Goal: Task Accomplishment & Management: Complete application form

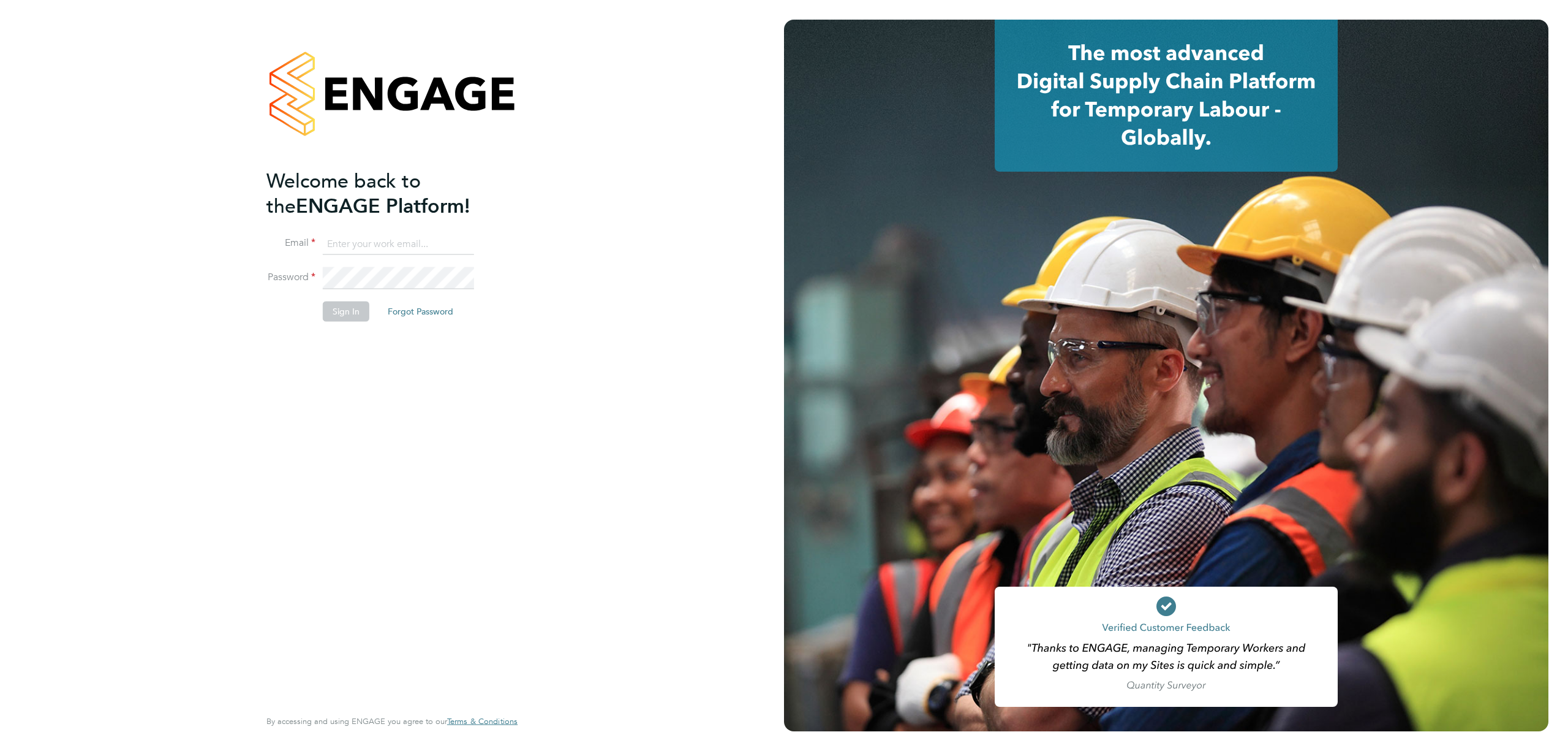
type input "j.crawley@oandb.co.uk"
click at [347, 313] on button "Sign In" at bounding box center [346, 311] width 47 height 20
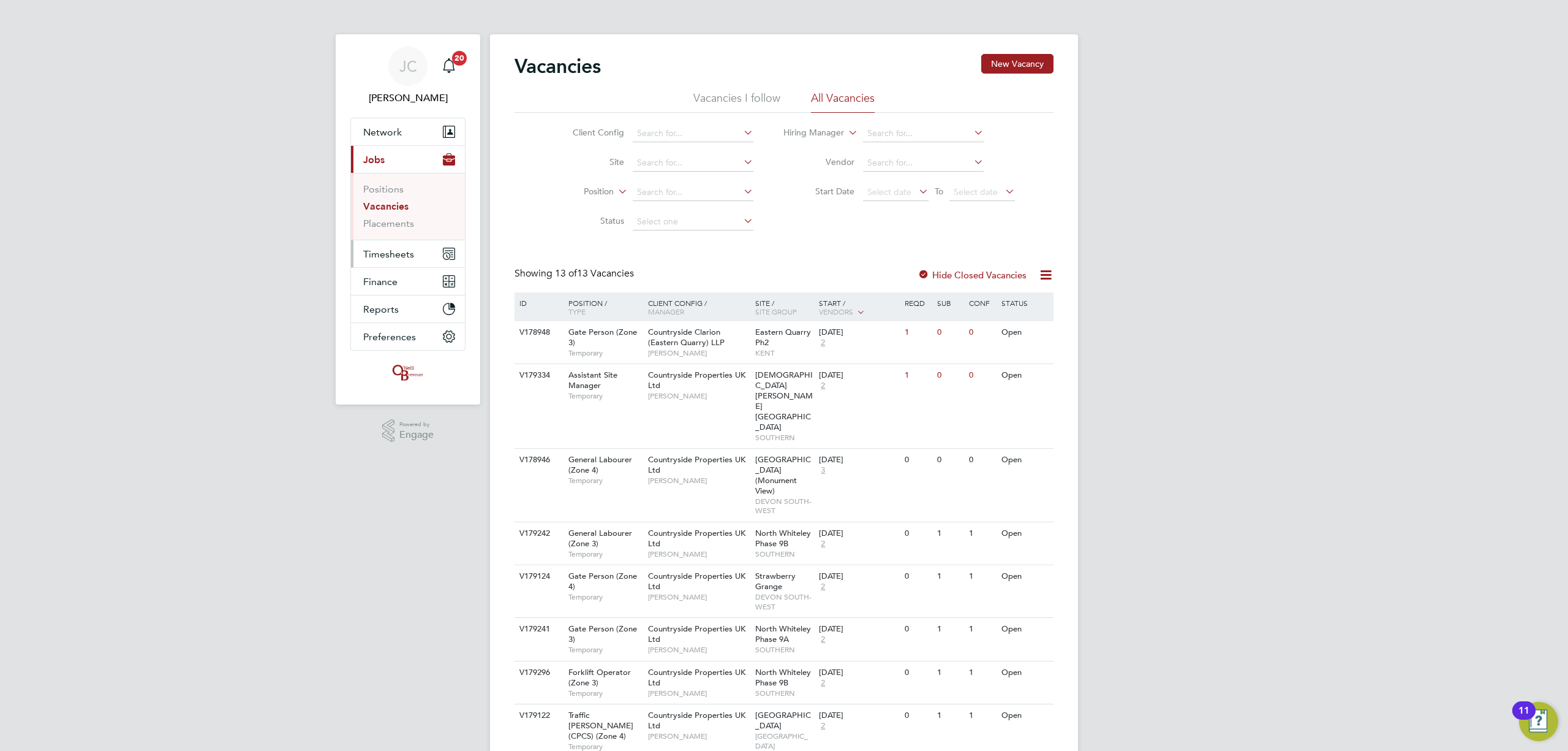
click at [409, 260] on span "Timesheets" at bounding box center [389, 254] width 51 height 12
click at [403, 221] on link "Timesheets" at bounding box center [389, 217] width 51 height 12
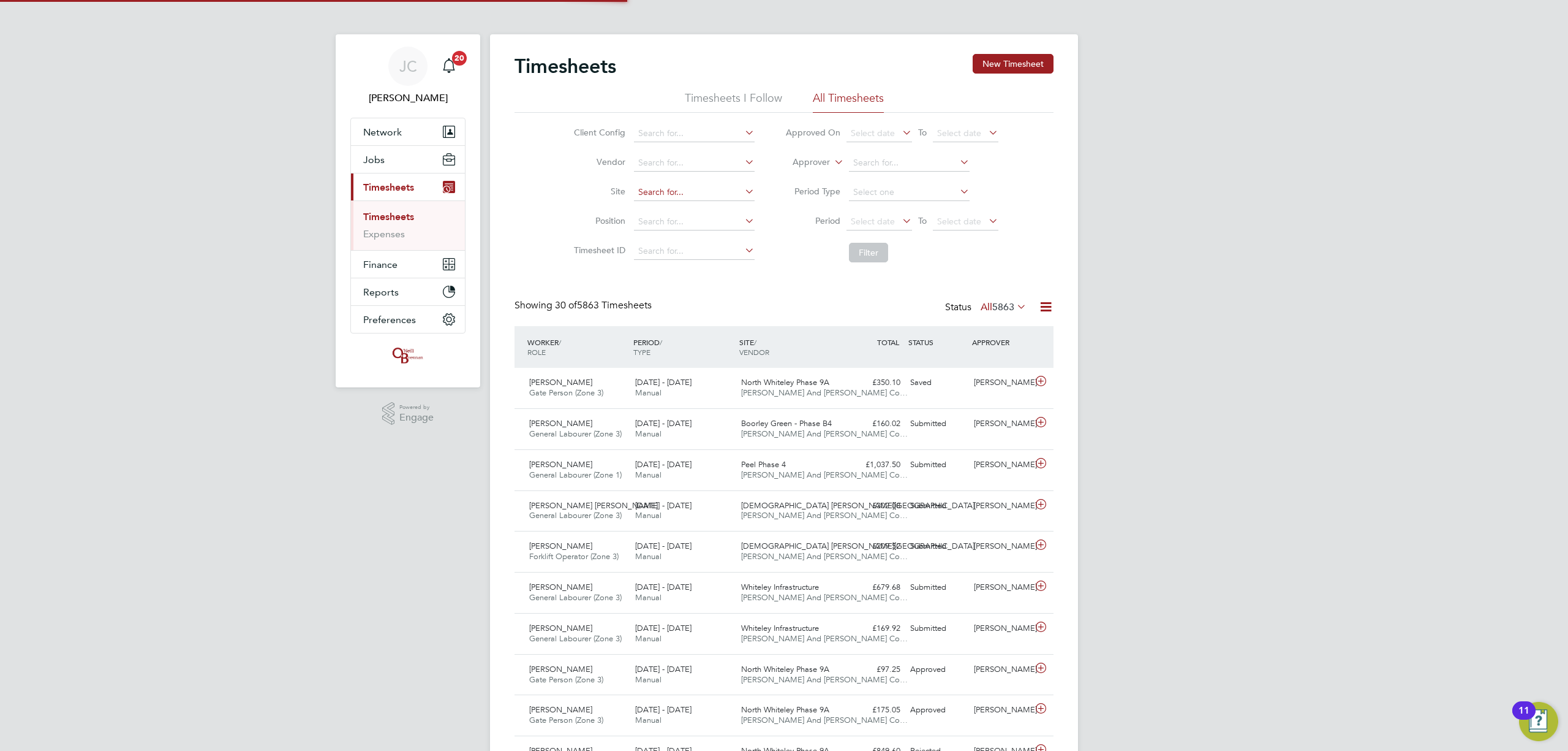
click at [667, 192] on input at bounding box center [694, 192] width 121 height 17
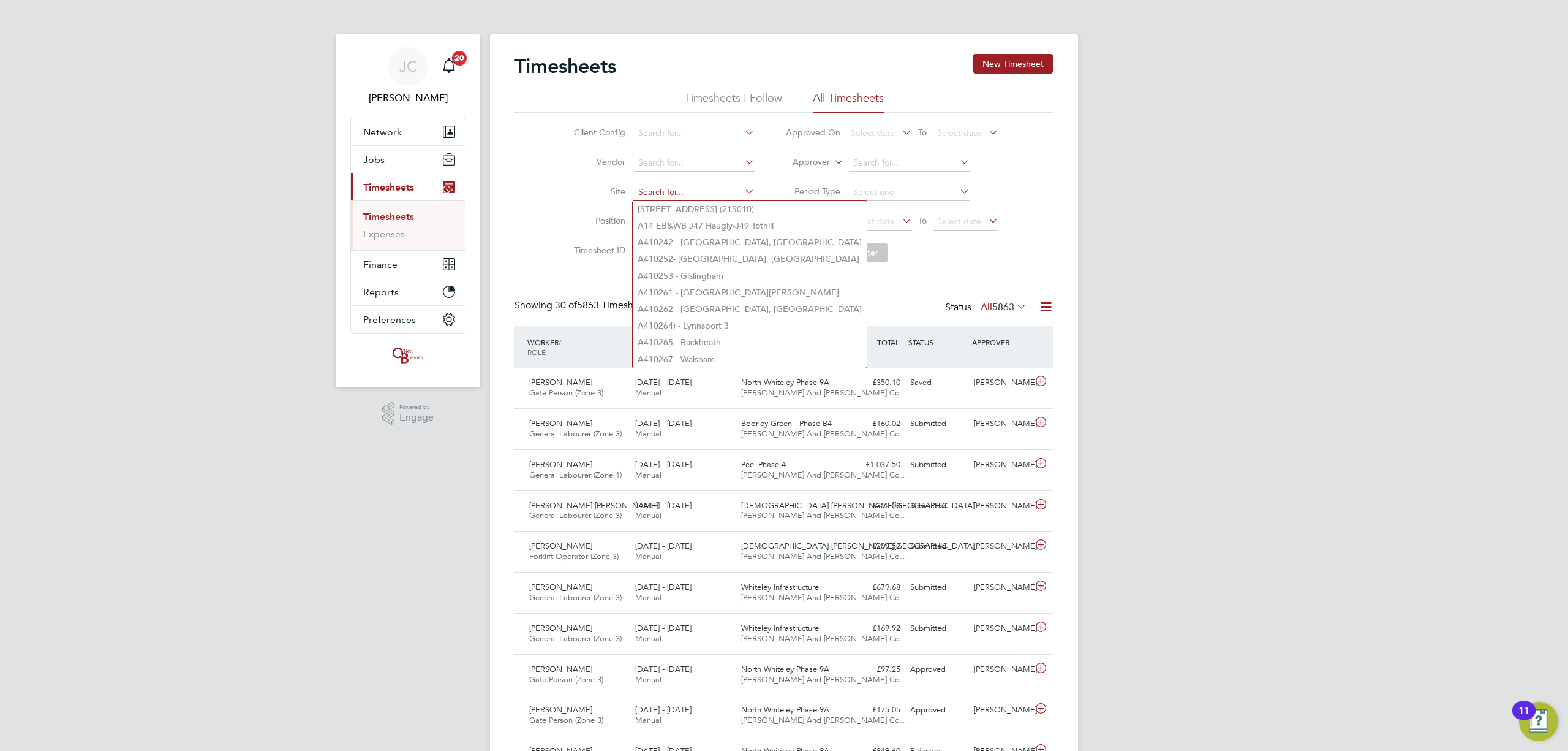
click at [669, 192] on input at bounding box center [694, 192] width 121 height 17
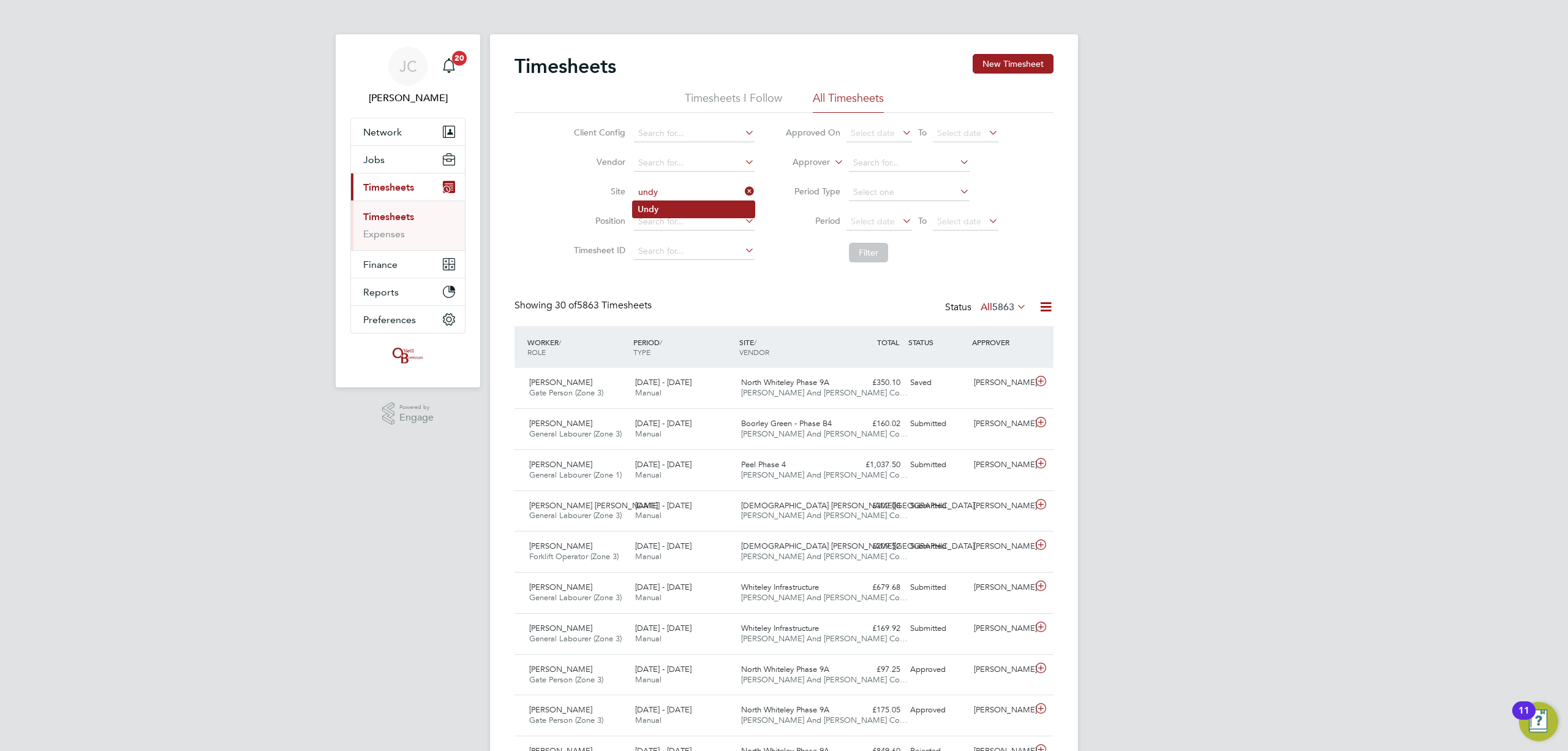
click at [692, 207] on li "Undy" at bounding box center [693, 209] width 122 height 17
type input "Undy"
click at [872, 250] on button "Filter" at bounding box center [869, 252] width 39 height 20
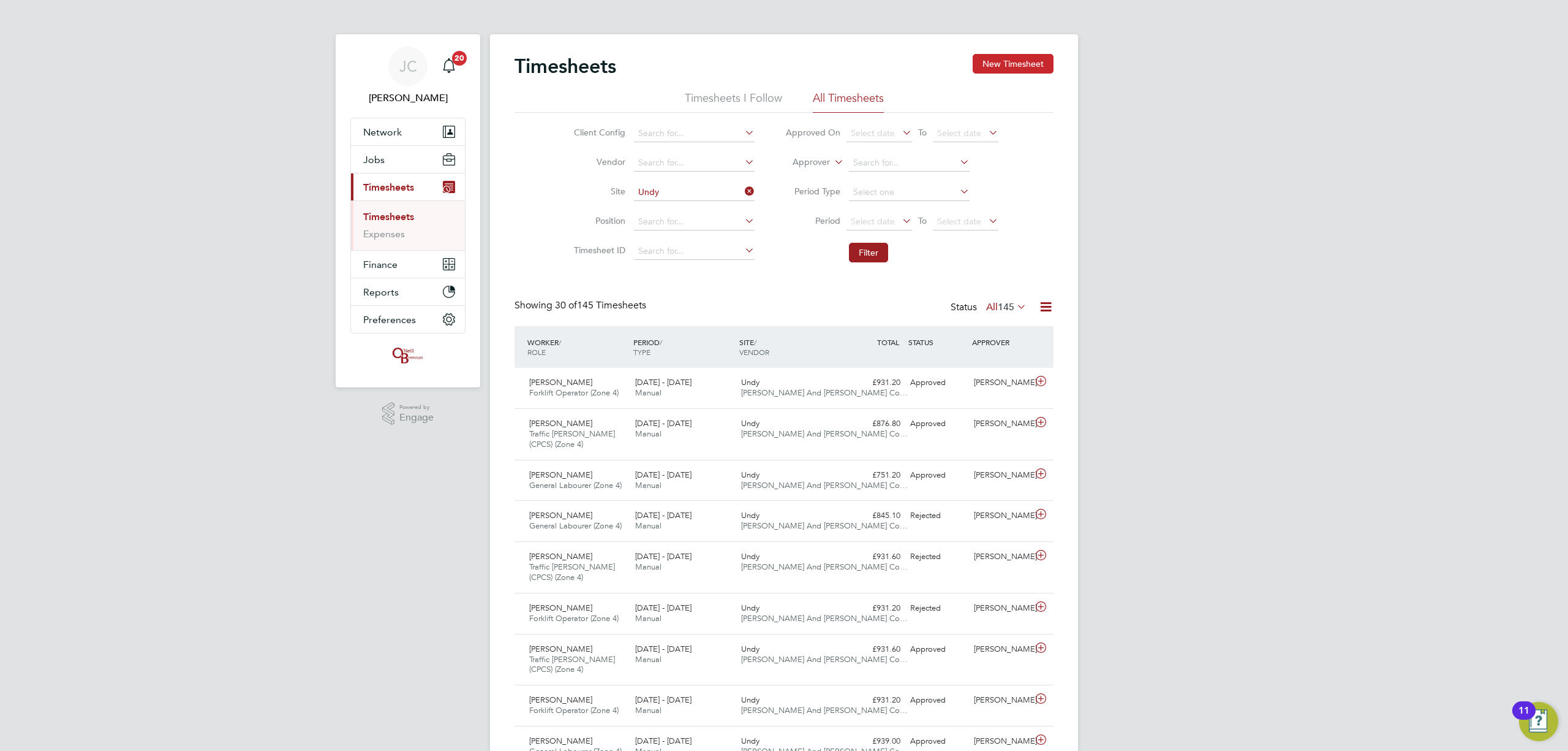
click at [1015, 72] on button "New Timesheet" at bounding box center [1013, 64] width 81 height 20
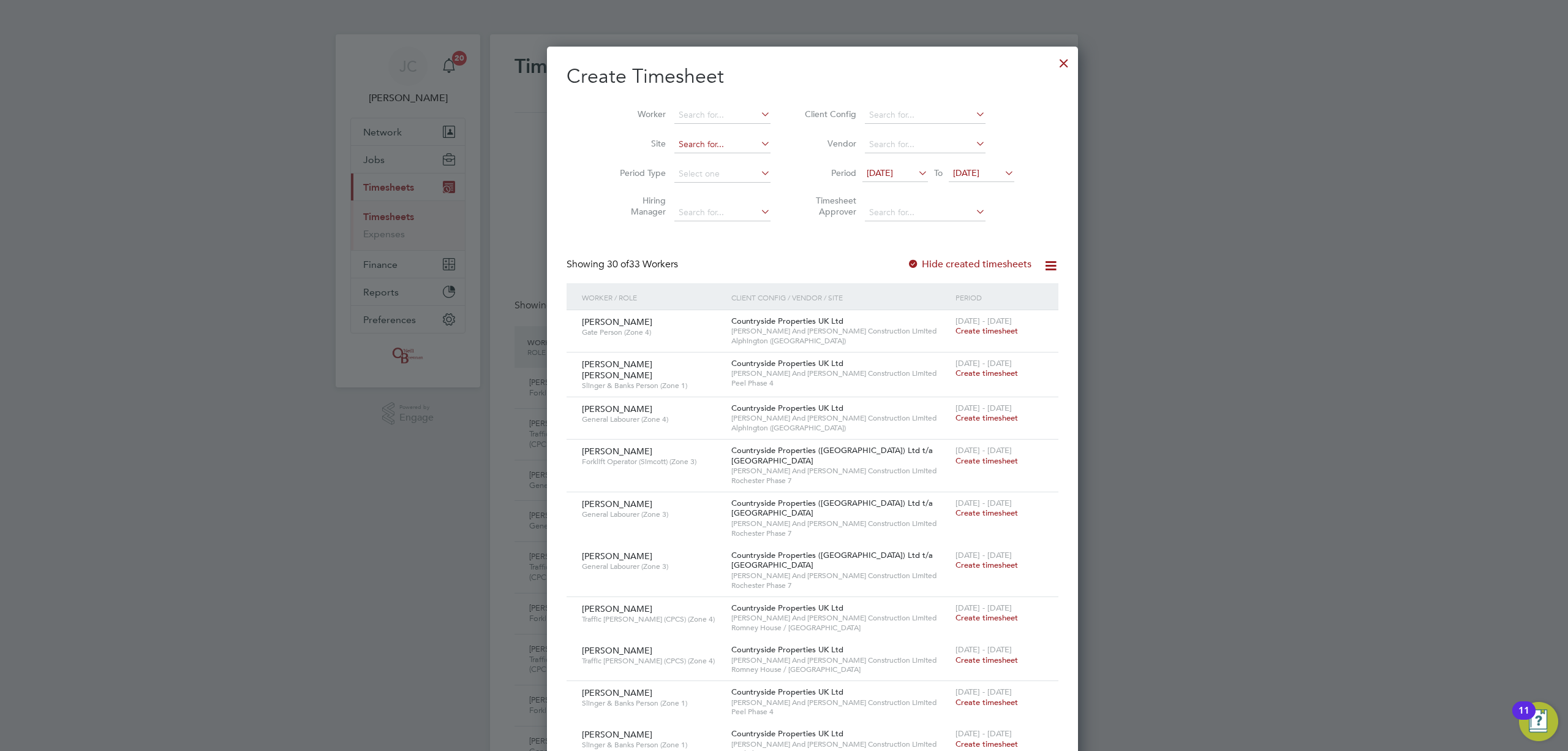
click at [697, 146] on input at bounding box center [723, 144] width 96 height 17
click at [675, 157] on li "Undy" at bounding box center [693, 161] width 97 height 17
type input "Undy"
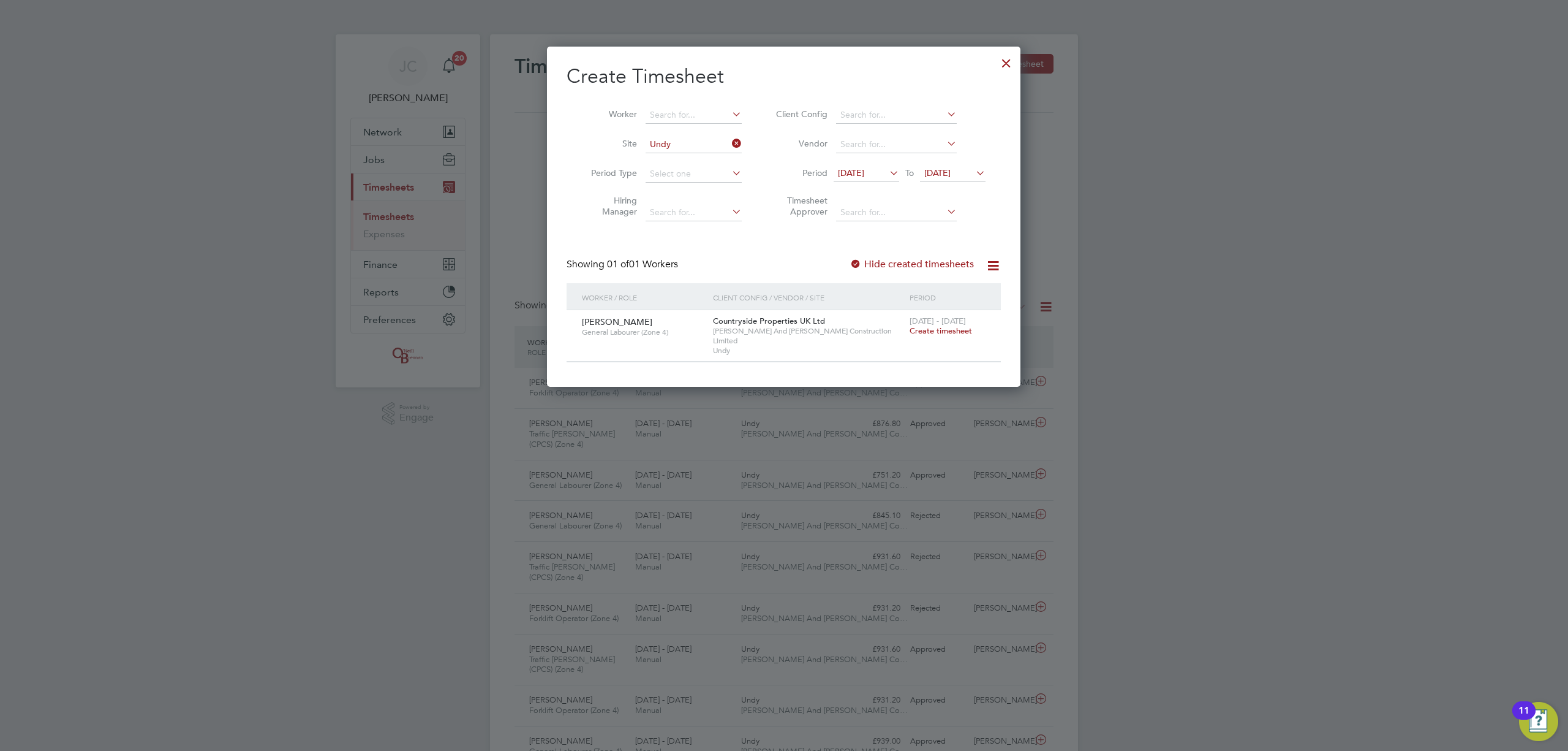
click at [944, 331] on span "Create timesheet" at bounding box center [941, 330] width 63 height 10
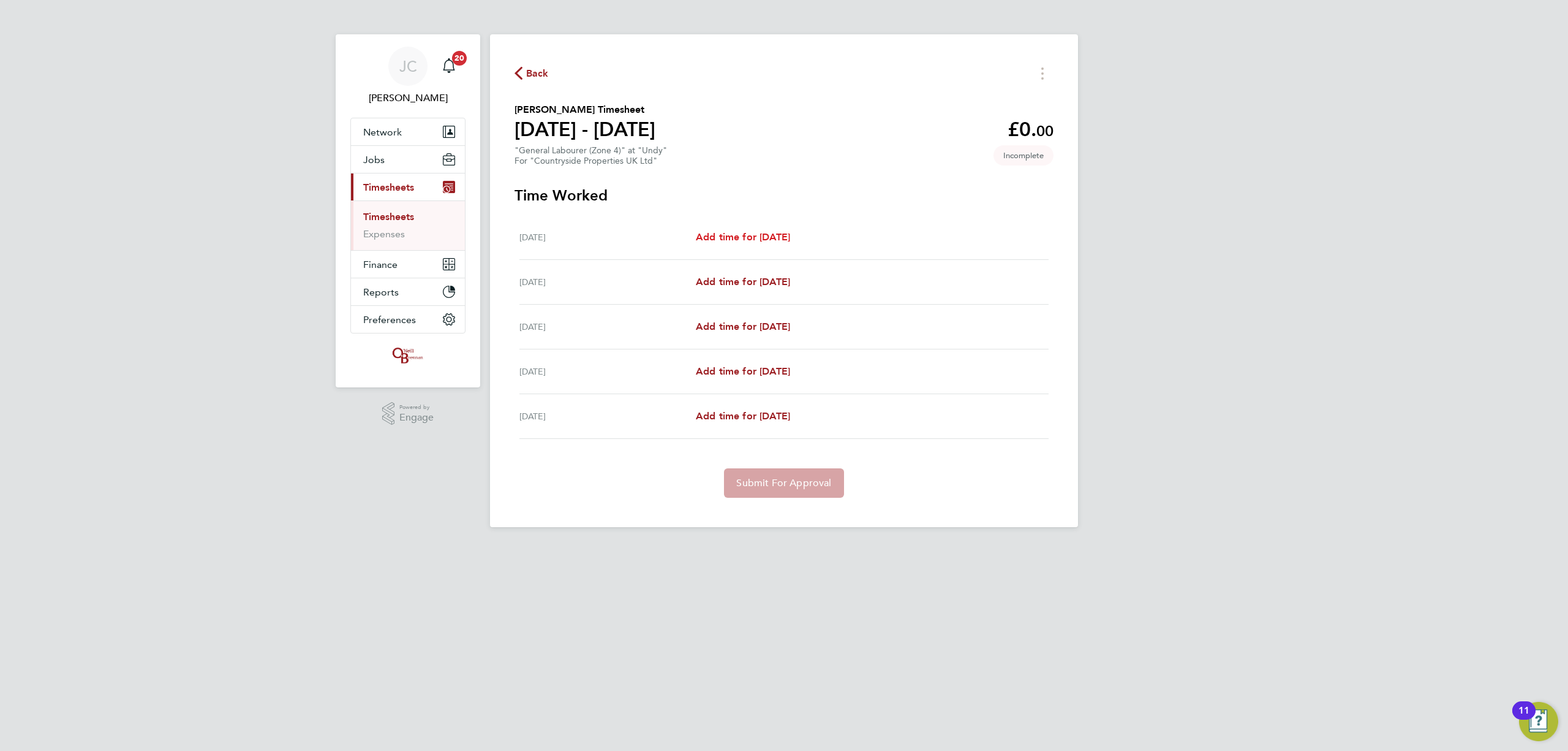
click at [772, 238] on span "Add time for [DATE]" at bounding box center [743, 237] width 94 height 12
select select "30"
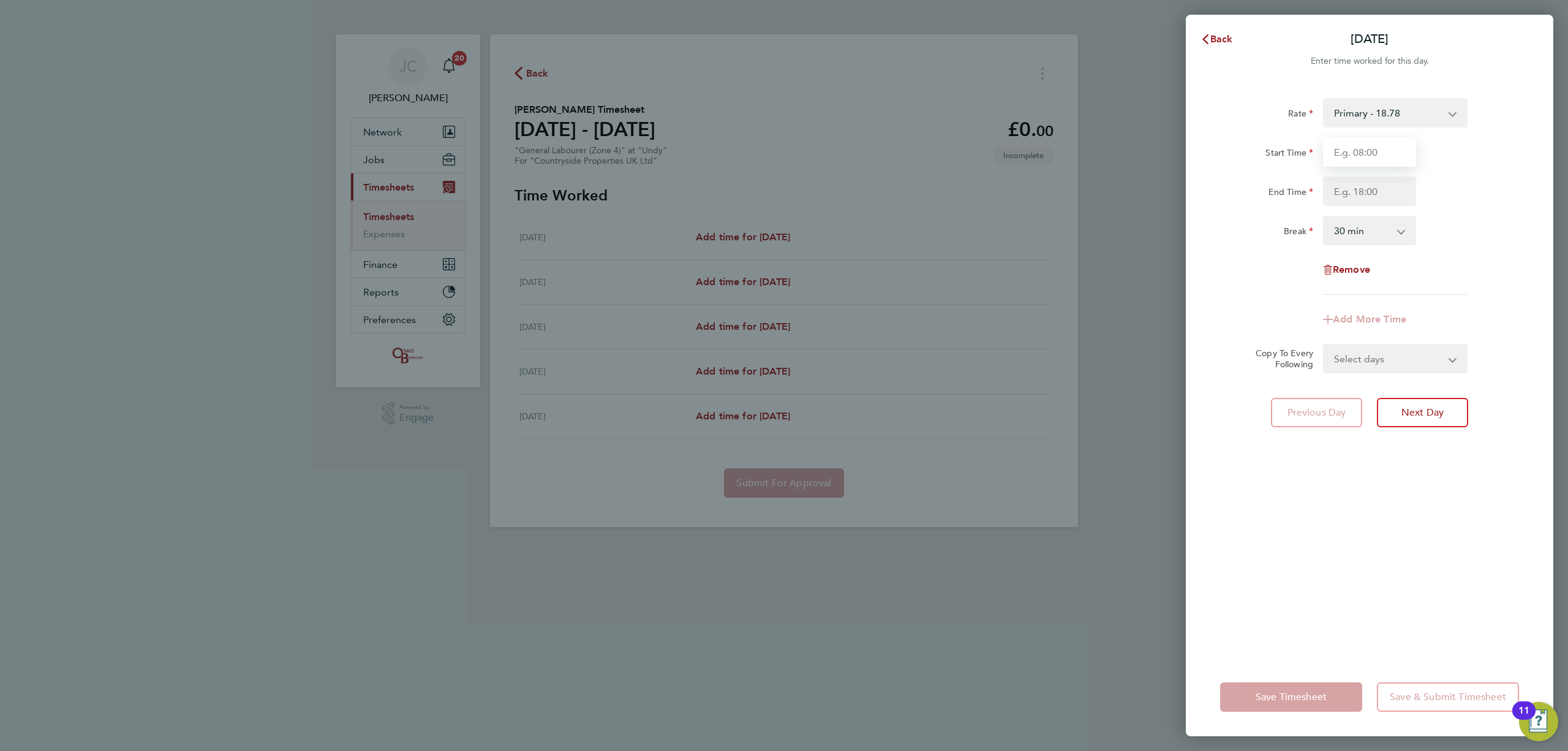
click at [1393, 150] on input "Start Time" at bounding box center [1369, 152] width 93 height 29
type input "08:00"
click at [1360, 194] on input "End Time" at bounding box center [1369, 191] width 93 height 29
drag, startPoint x: 1465, startPoint y: 178, endPoint x: 1458, endPoint y: 169, distance: 11.4
click at [1465, 178] on div "End Time" at bounding box center [1369, 191] width 309 height 29
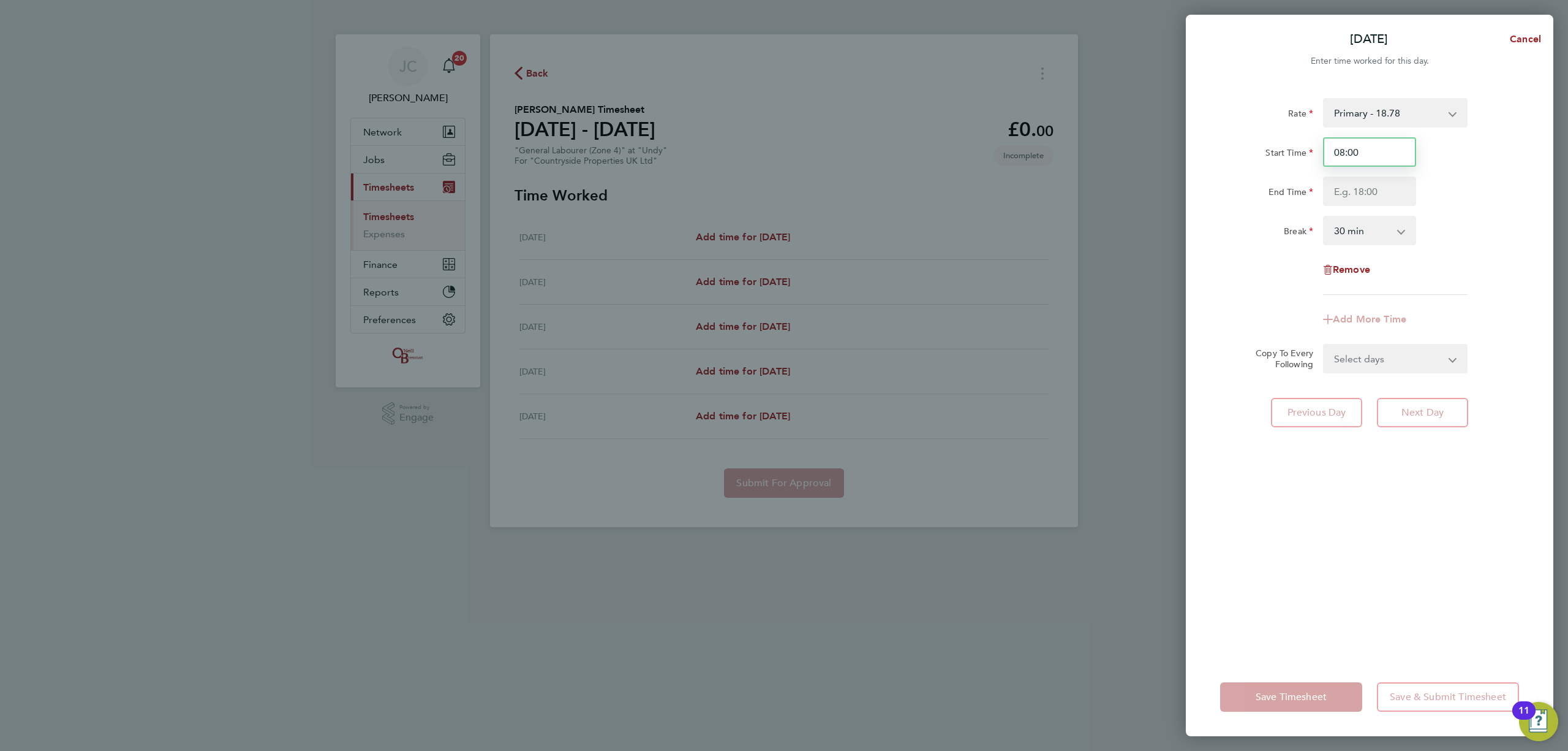
drag, startPoint x: 1387, startPoint y: 150, endPoint x: 1225, endPoint y: 169, distance: 163.1
click at [1225, 169] on div "Start Time 08:00 End Time" at bounding box center [1369, 172] width 309 height 69
click at [1349, 156] on input "Start Time" at bounding box center [1369, 152] width 93 height 29
click at [1453, 152] on div "Start Time Field is required." at bounding box center [1369, 158] width 309 height 42
click at [1085, 256] on div "[DATE] Cancel Enter time worked for this day. Rate Primary - 18.78 Start Time F…" at bounding box center [784, 376] width 1568 height 751
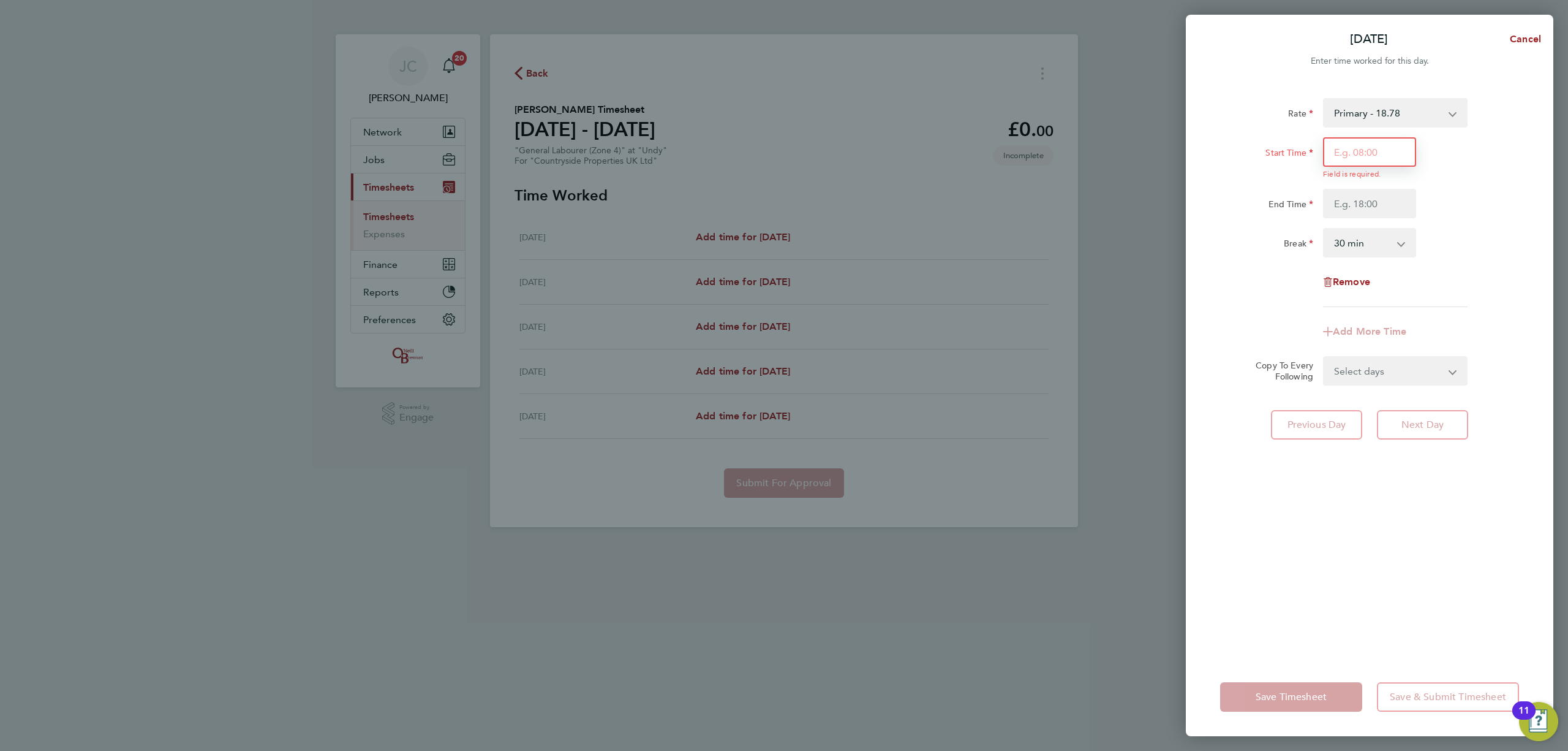
click at [1350, 154] on input "Start Time" at bounding box center [1369, 152] width 93 height 29
click at [1278, 160] on label "Start Time" at bounding box center [1289, 154] width 47 height 15
click at [1323, 160] on input "Start Time" at bounding box center [1369, 158] width 93 height 42
click at [1366, 153] on input "Start Time" at bounding box center [1369, 152] width 93 height 29
click at [1480, 161] on div "Start Time Field is required." at bounding box center [1369, 158] width 309 height 42
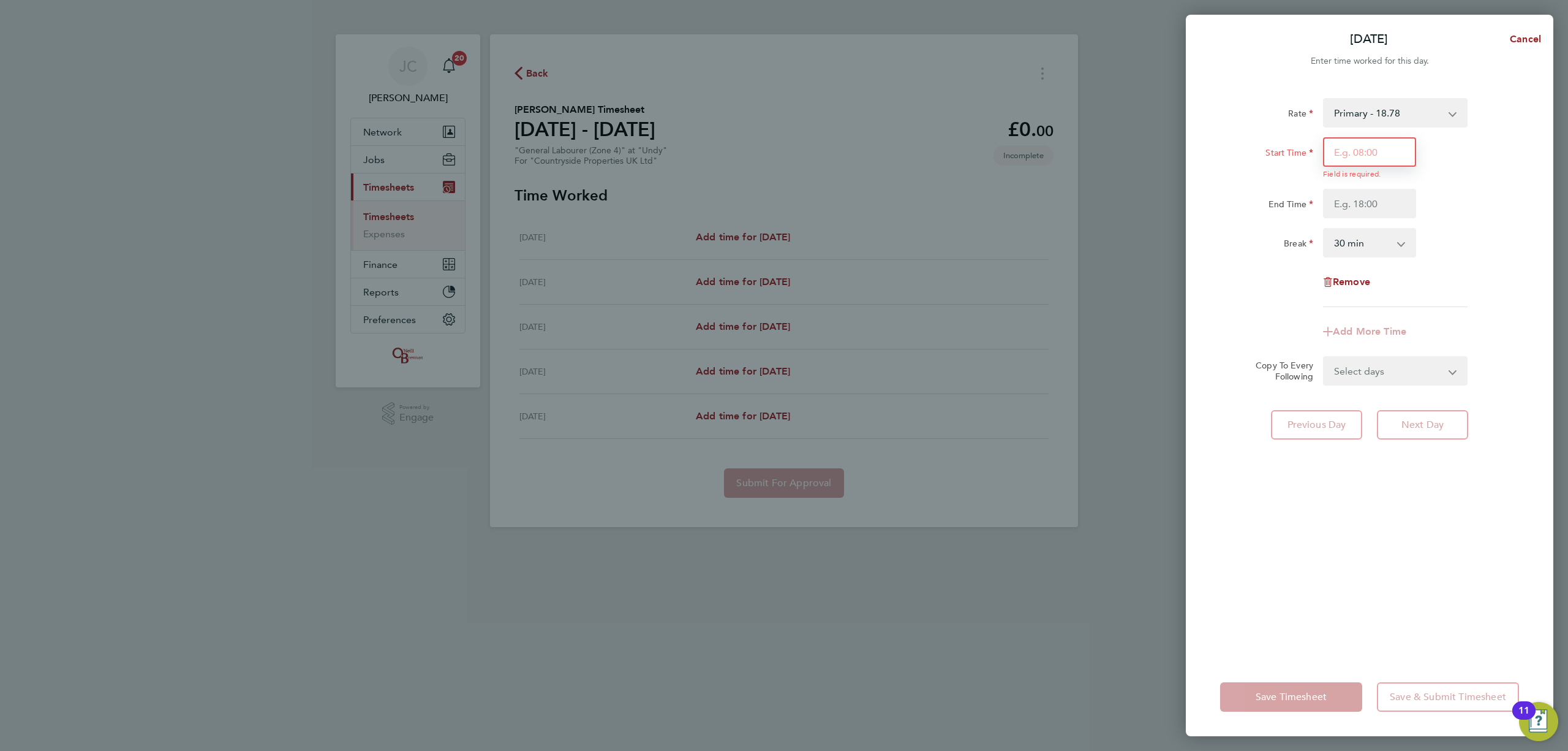
click at [1361, 150] on input "Start Time" at bounding box center [1369, 152] width 93 height 29
type input "08:00"
click at [1385, 202] on input "End Time" at bounding box center [1369, 203] width 93 height 29
drag, startPoint x: 1388, startPoint y: 197, endPoint x: 1162, endPoint y: 188, distance: 226.2
click at [1162, 188] on div "[DATE] Cancel Enter time worked for this day. Rate Primary - 18.78 Start Time 0…" at bounding box center [784, 376] width 1568 height 751
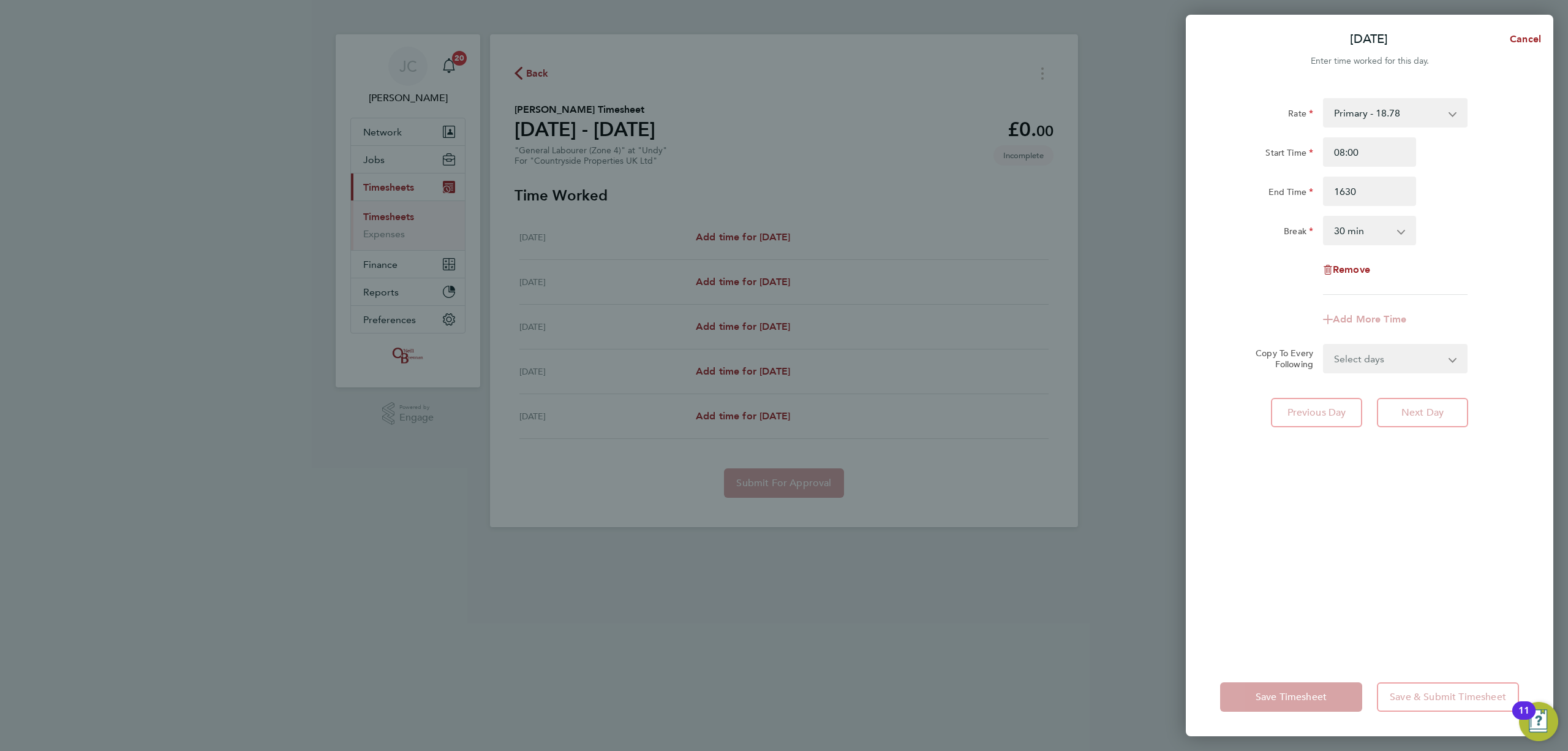
type input "16:30"
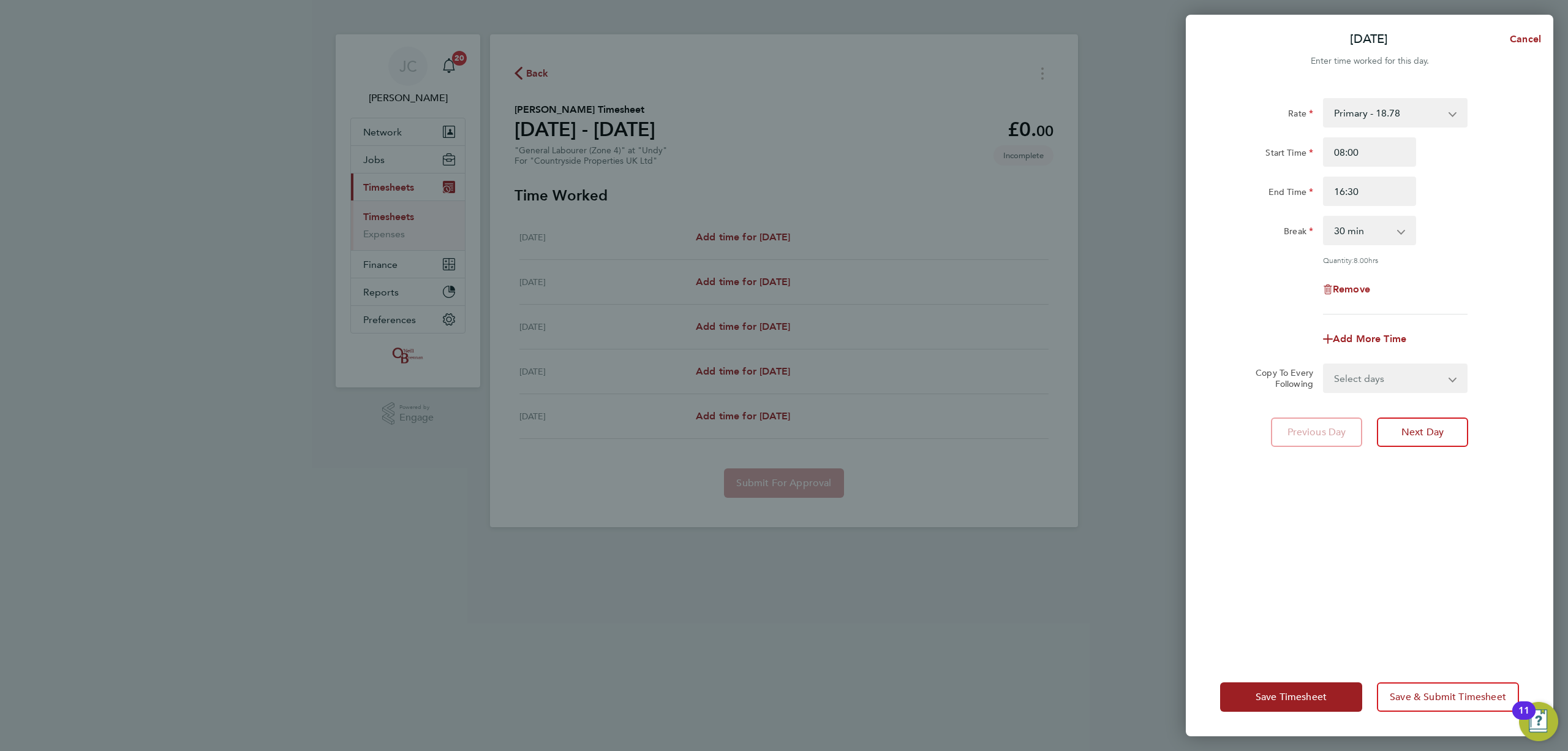
click at [1496, 187] on div "End Time 16:30" at bounding box center [1369, 191] width 309 height 29
click at [1410, 375] on select "Select days Day [DATE] [DATE] [DATE] [DATE]" at bounding box center [1388, 378] width 129 height 27
select select "DAY"
click at [1324, 365] on select "Select days Day [DATE] [DATE] [DATE] [DATE]" at bounding box center [1388, 378] width 129 height 27
select select "[DATE]"
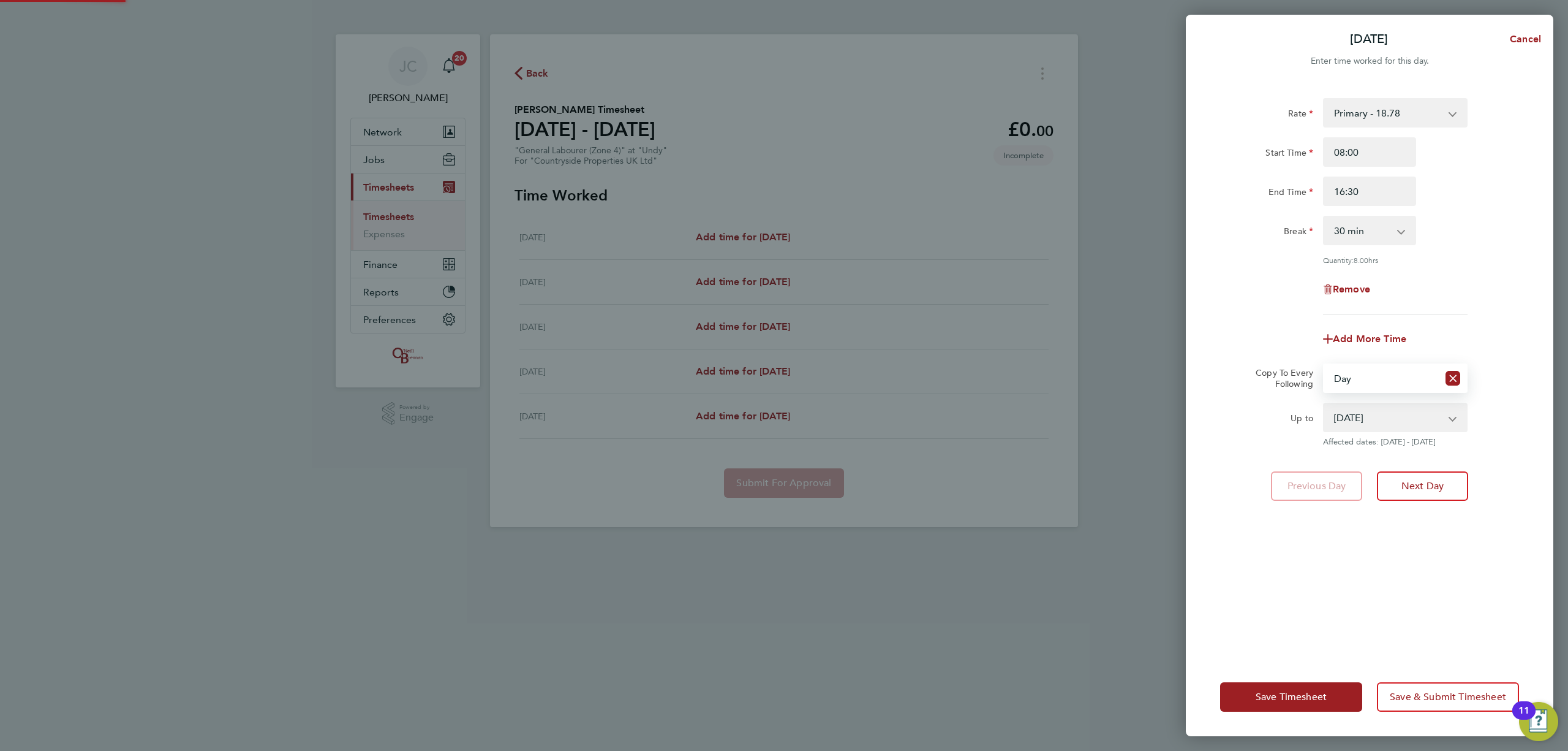
click at [1394, 424] on select "[DATE] [DATE] [DATE] [DATE]" at bounding box center [1388, 417] width 127 height 27
click at [1324, 404] on select "[DATE] [DATE] [DATE] [DATE]" at bounding box center [1388, 417] width 127 height 27
click at [1422, 704] on button "Save & Submit Timesheet" at bounding box center [1448, 697] width 142 height 29
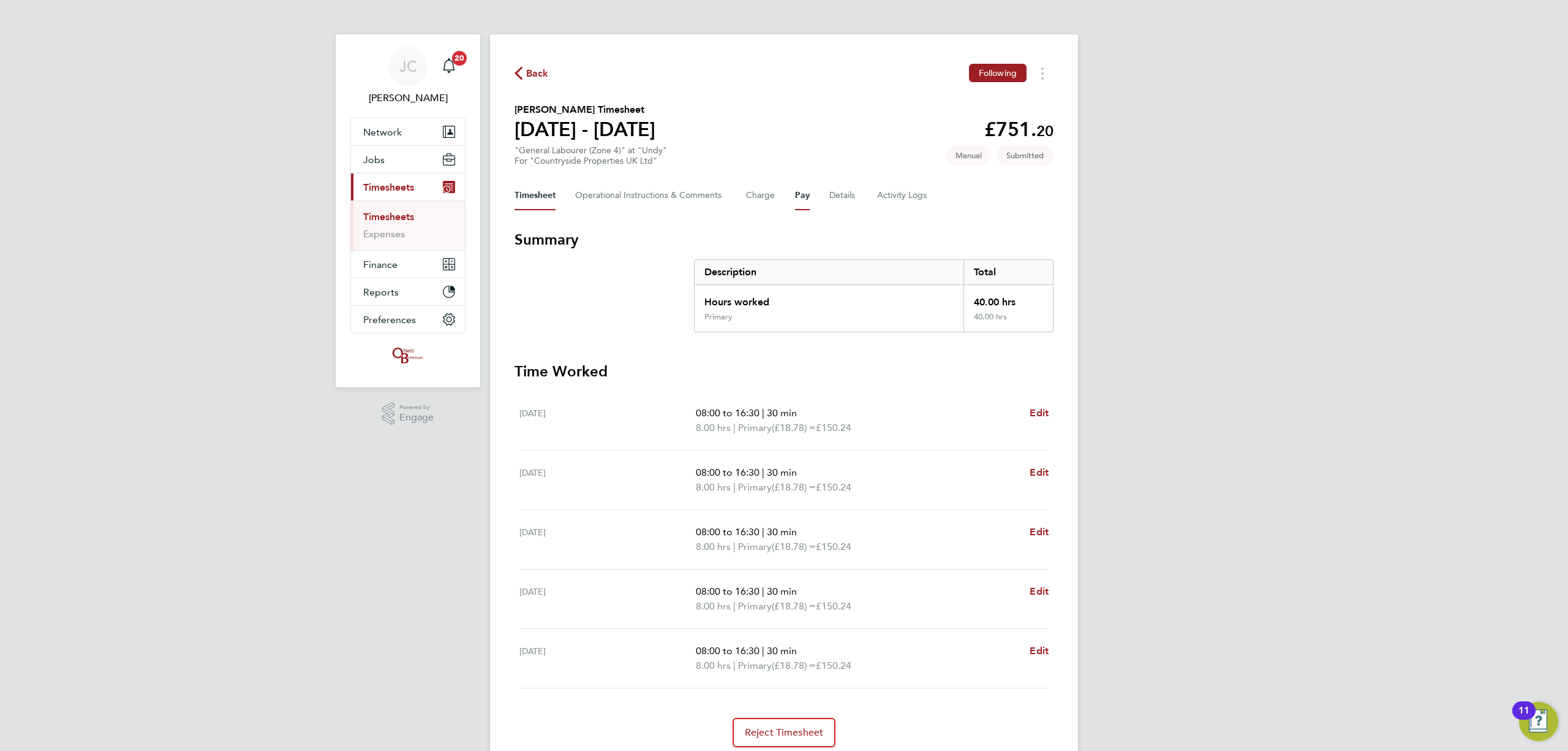
drag, startPoint x: 795, startPoint y: 211, endPoint x: 796, endPoint y: 205, distance: 6.1
click at [795, 210] on div "Back Following [PERSON_NAME] Timesheet [DATE] - [DATE] £751. 20 "General Labour…" at bounding box center [784, 405] width 588 height 742
click at [799, 204] on button "Pay" at bounding box center [803, 195] width 15 height 29
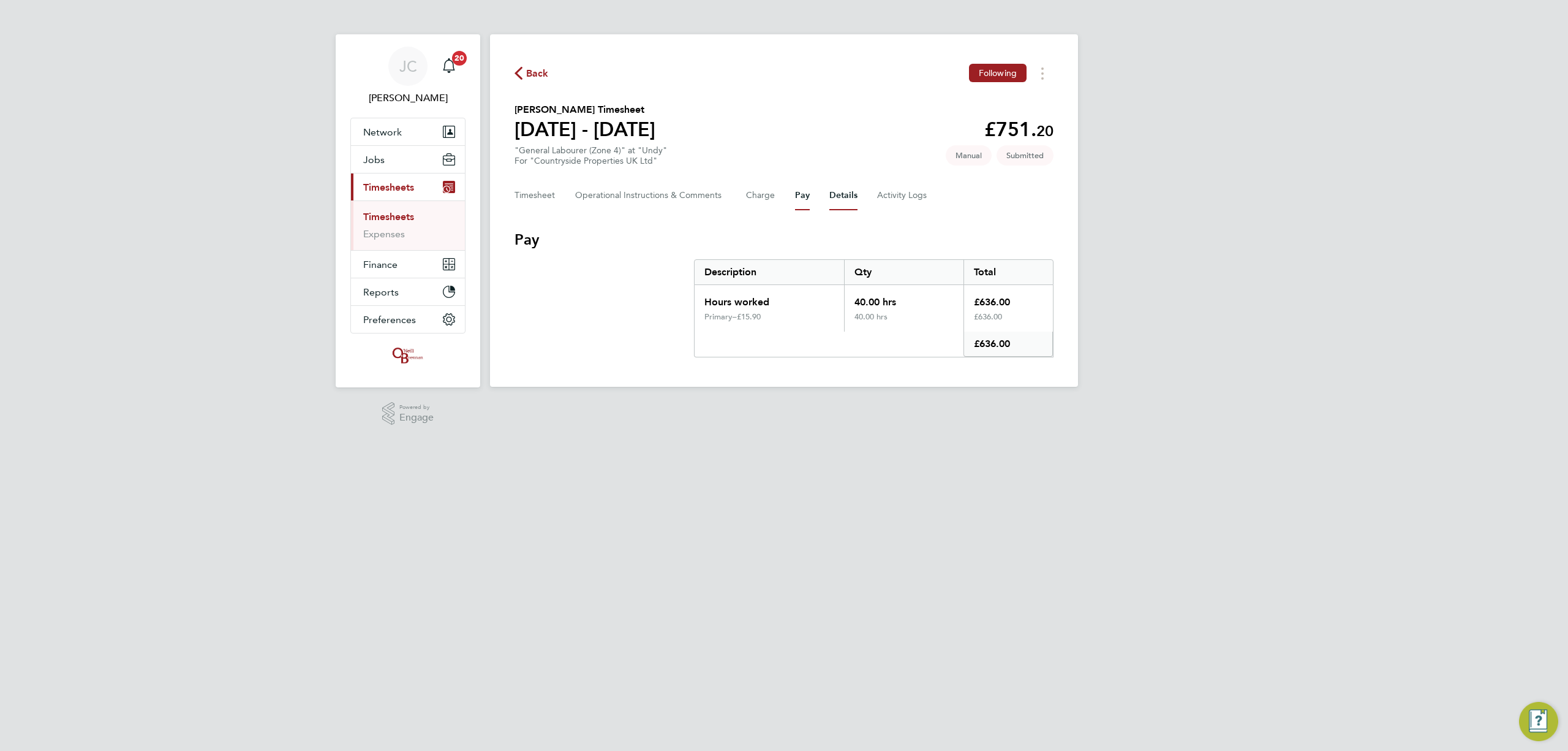
click at [833, 199] on button "Details" at bounding box center [844, 195] width 28 height 29
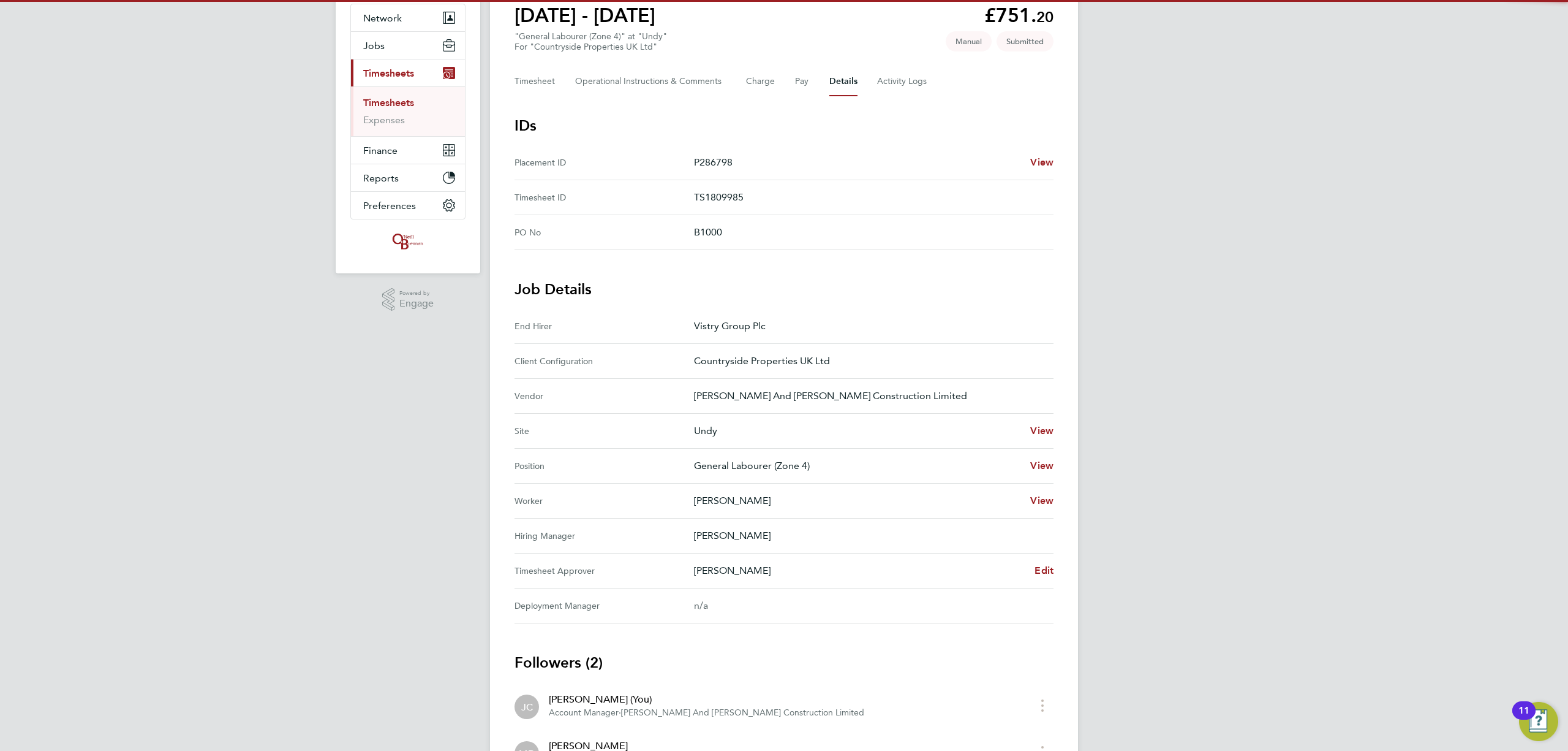
scroll to position [224, 0]
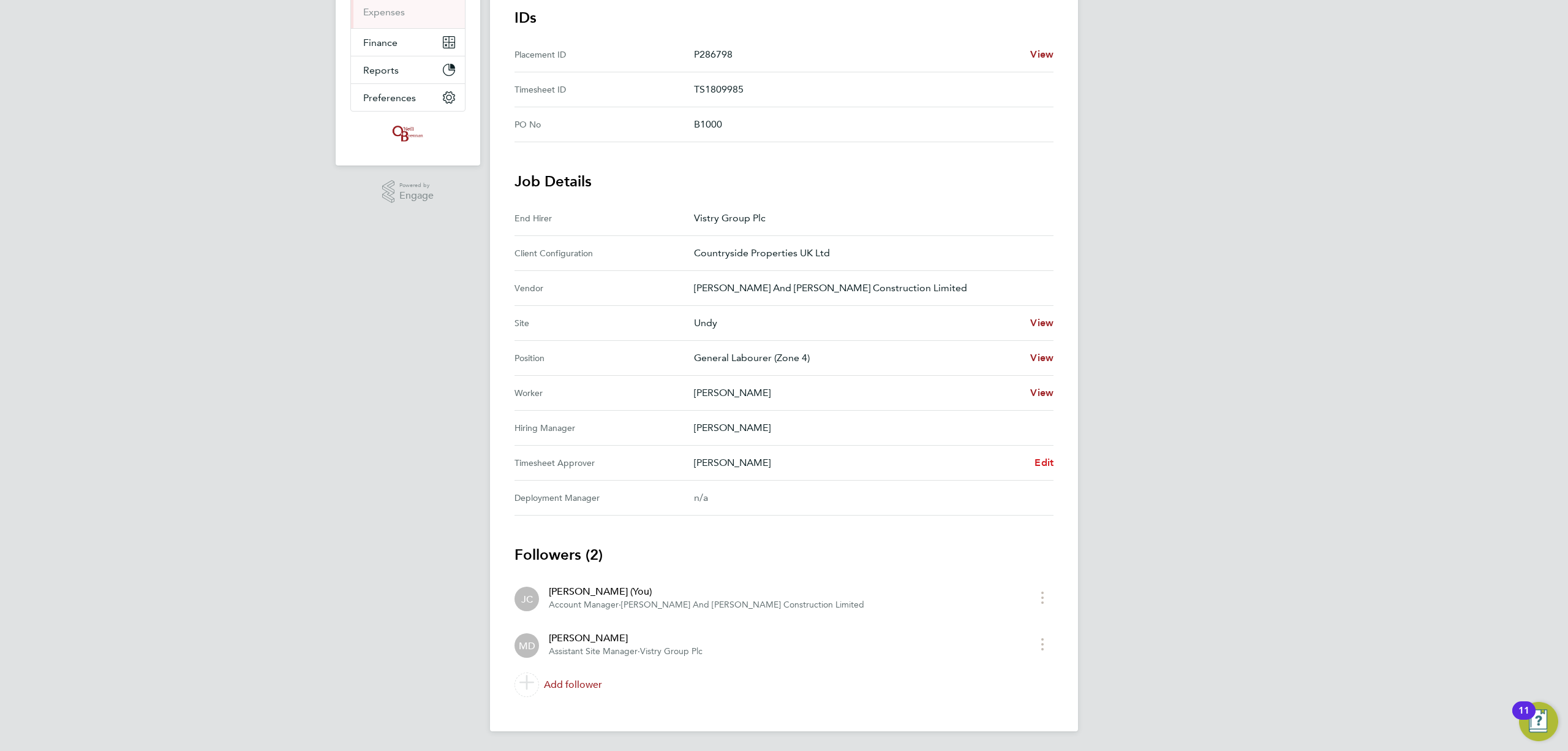
click at [1051, 465] on span "Edit" at bounding box center [1044, 462] width 19 height 12
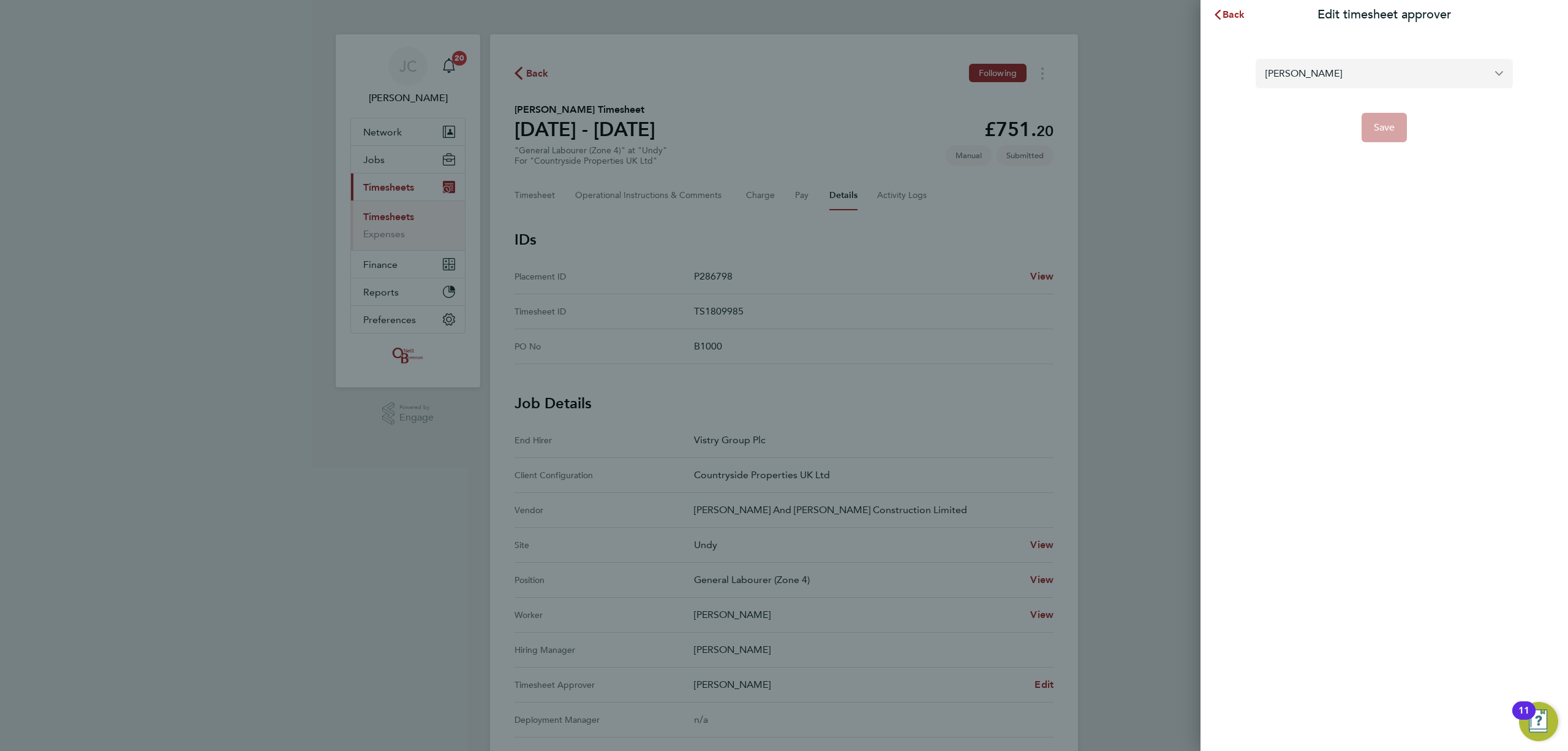
click at [1327, 70] on input "[PERSON_NAME]" at bounding box center [1385, 73] width 257 height 28
click at [1291, 104] on span "[PERSON_NAME]" at bounding box center [1305, 104] width 79 height 15
type input "[PERSON_NAME]"
click at [1374, 131] on span "Save" at bounding box center [1384, 127] width 21 height 12
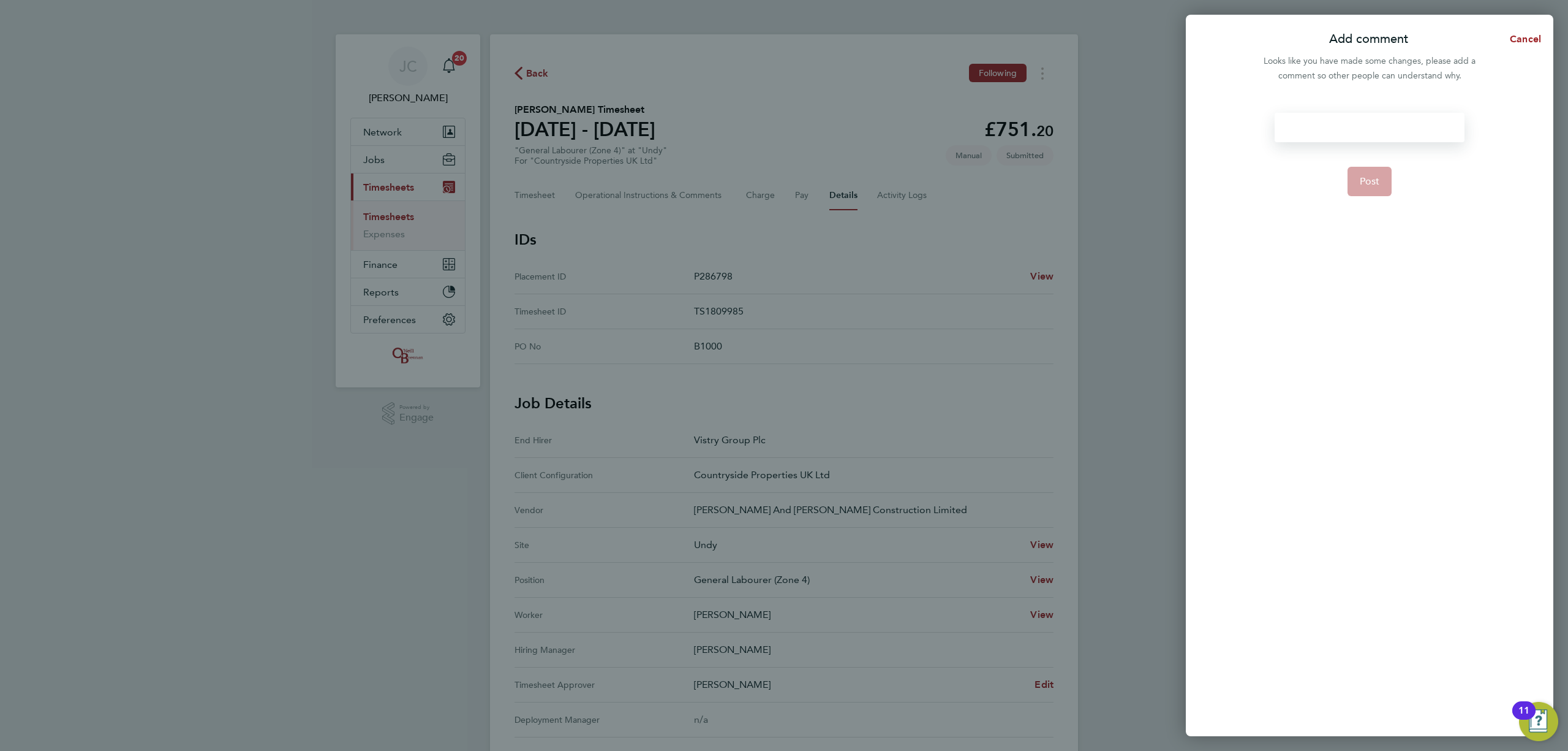
click at [1336, 134] on div at bounding box center [1369, 127] width 189 height 29
click at [1358, 123] on div at bounding box center [1369, 127] width 189 height 29
click at [1366, 180] on span "Post" at bounding box center [1370, 181] width 20 height 12
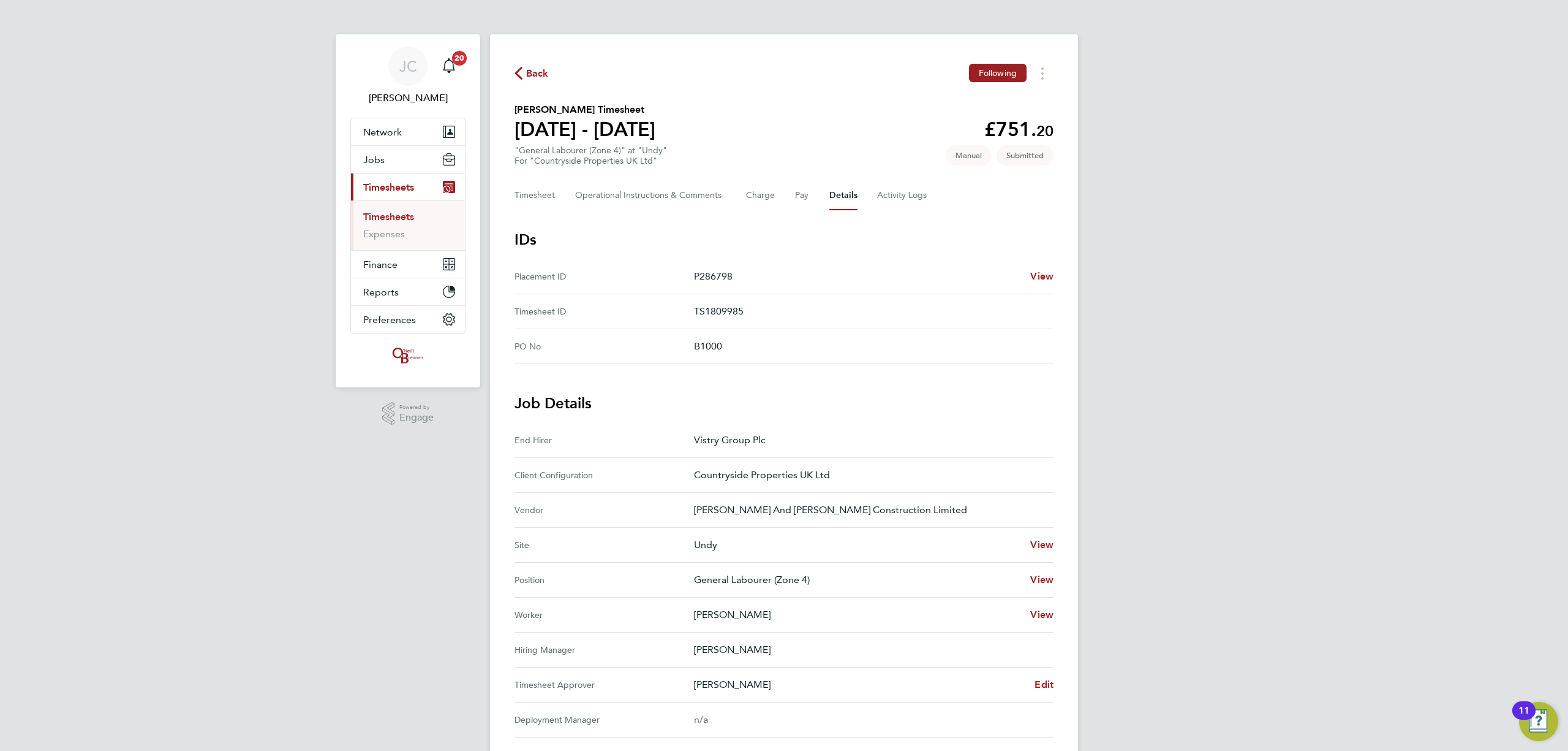
click at [401, 216] on link "Timesheets" at bounding box center [389, 217] width 51 height 12
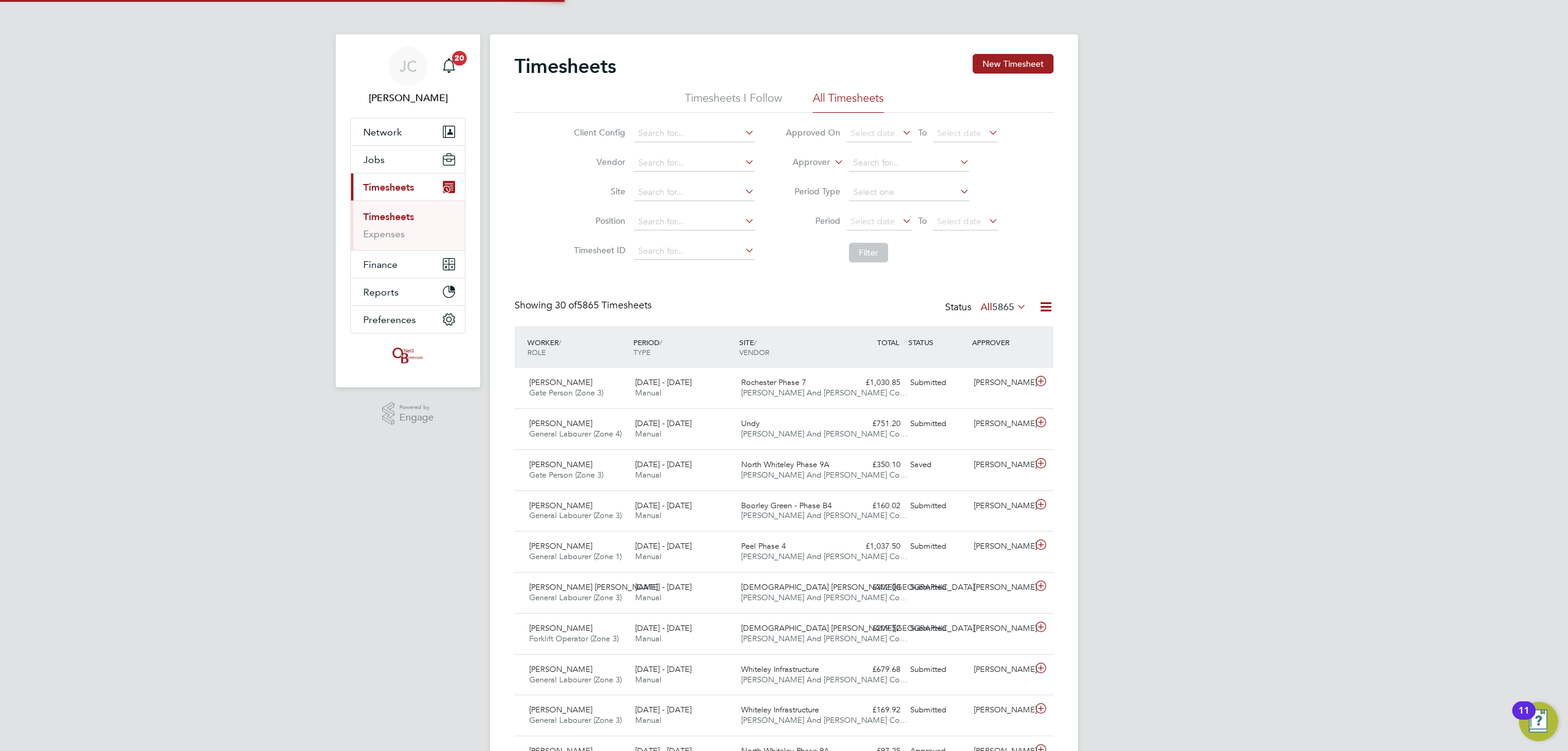
scroll to position [31, 107]
click at [868, 445] on div "[PERSON_NAME] General Labourer (Zone 4) [DATE] - [DATE] [DATE] - [DATE] Manual …" at bounding box center [784, 429] width 539 height 41
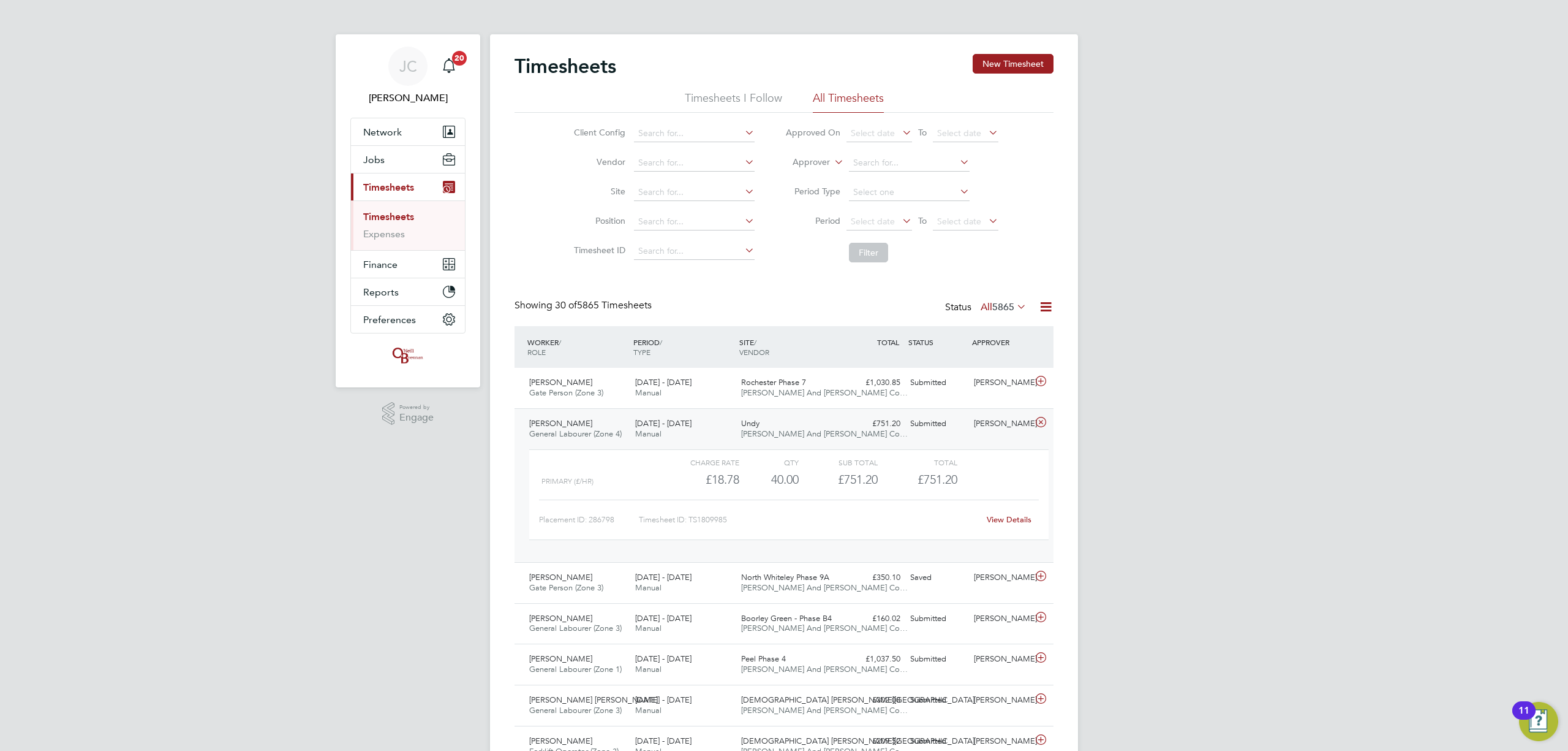
click at [1005, 521] on link "View Details" at bounding box center [1009, 519] width 45 height 10
click at [750, 435] on span "[PERSON_NAME] And [PERSON_NAME] Co…" at bounding box center [825, 433] width 167 height 10
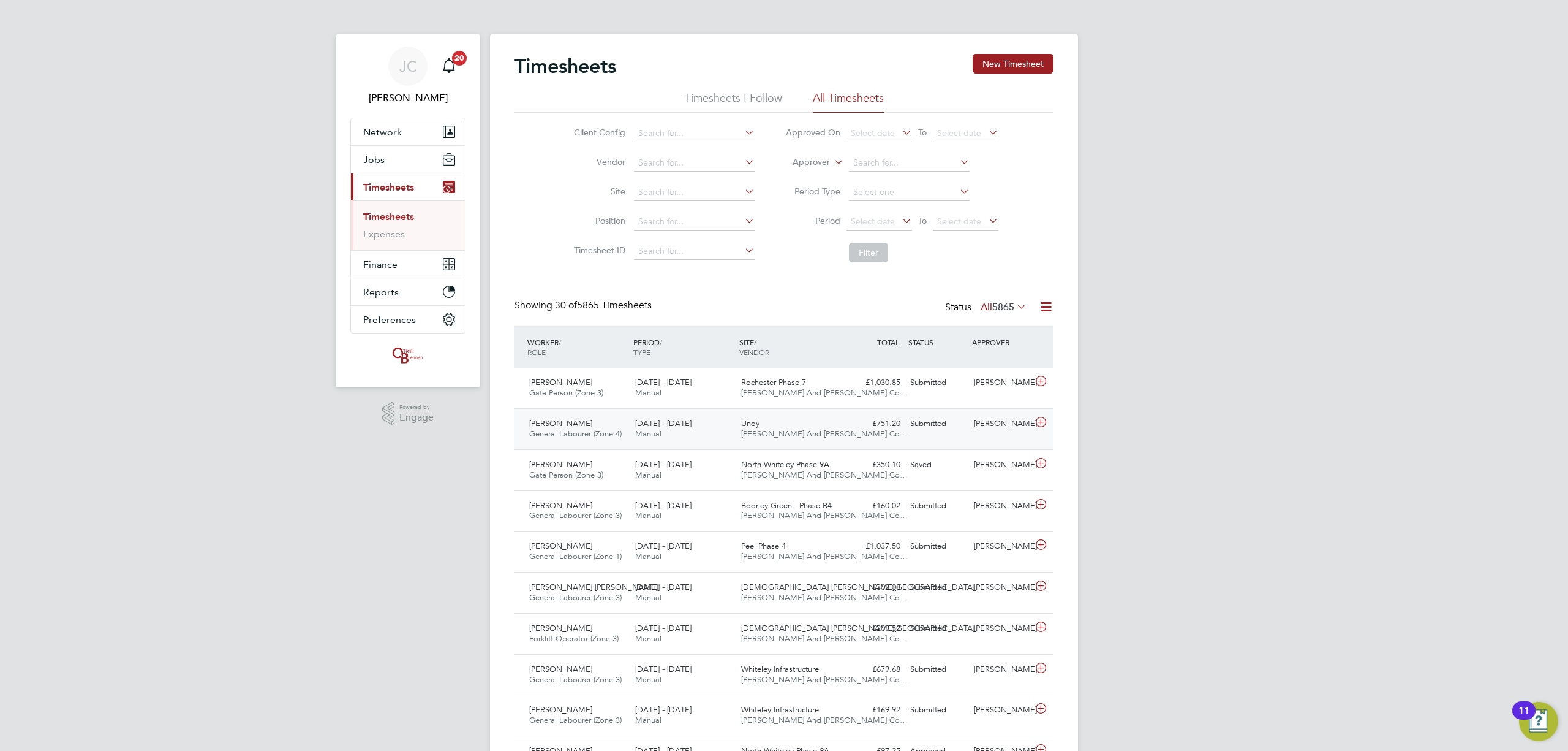
click at [733, 419] on div "[DATE] - [DATE] Manual" at bounding box center [683, 429] width 106 height 31
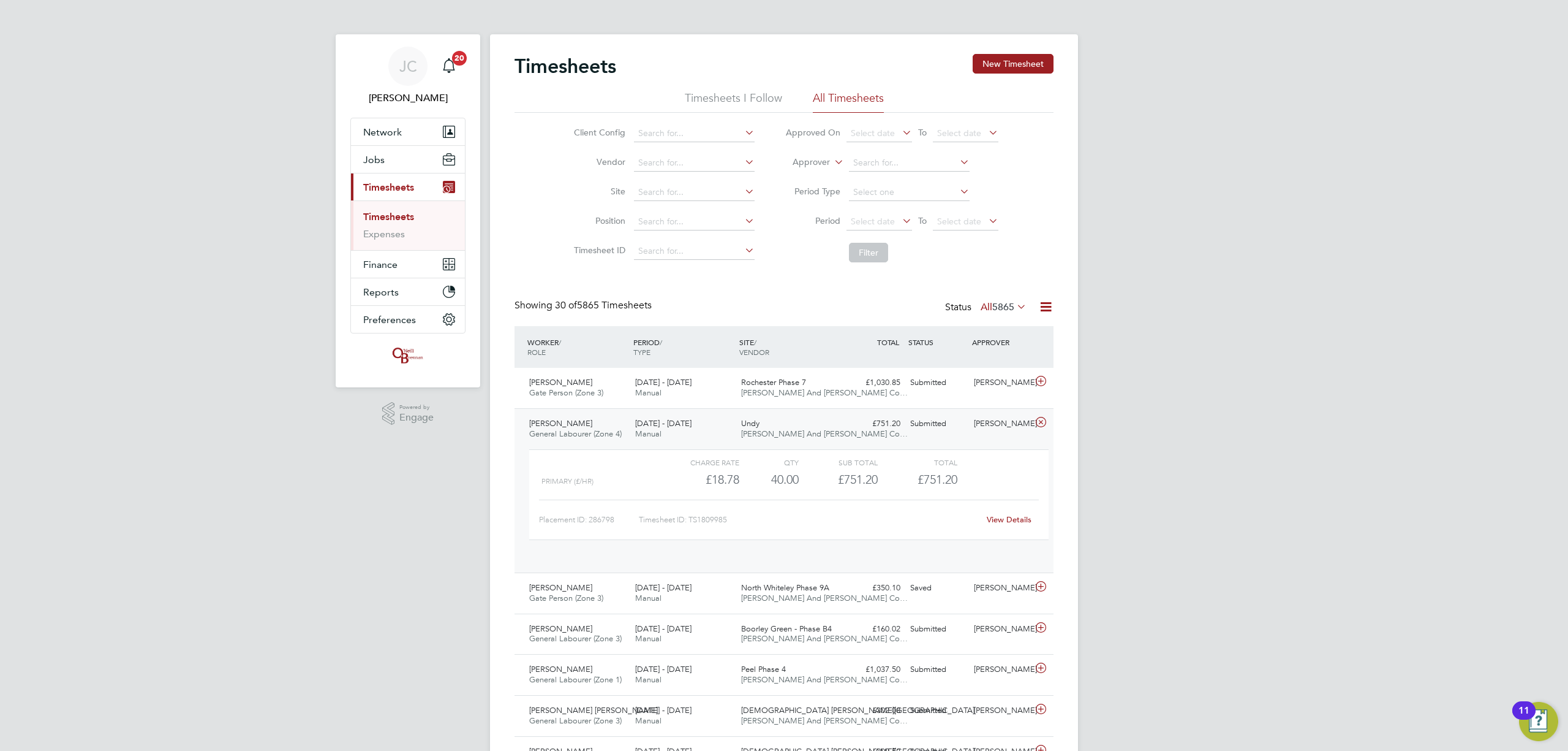
scroll to position [20, 119]
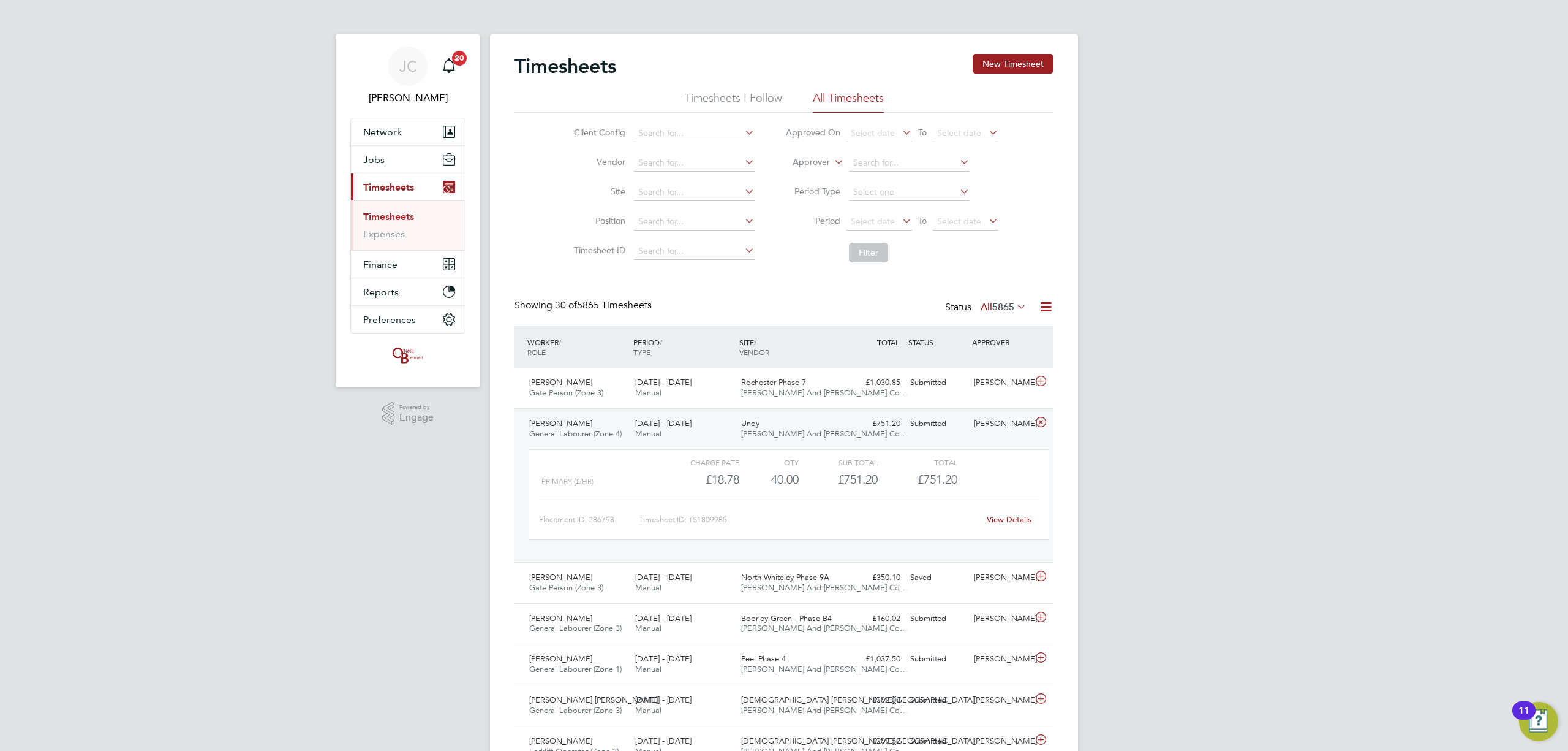
click at [733, 419] on div "[DATE] - [DATE] Manual" at bounding box center [683, 429] width 106 height 31
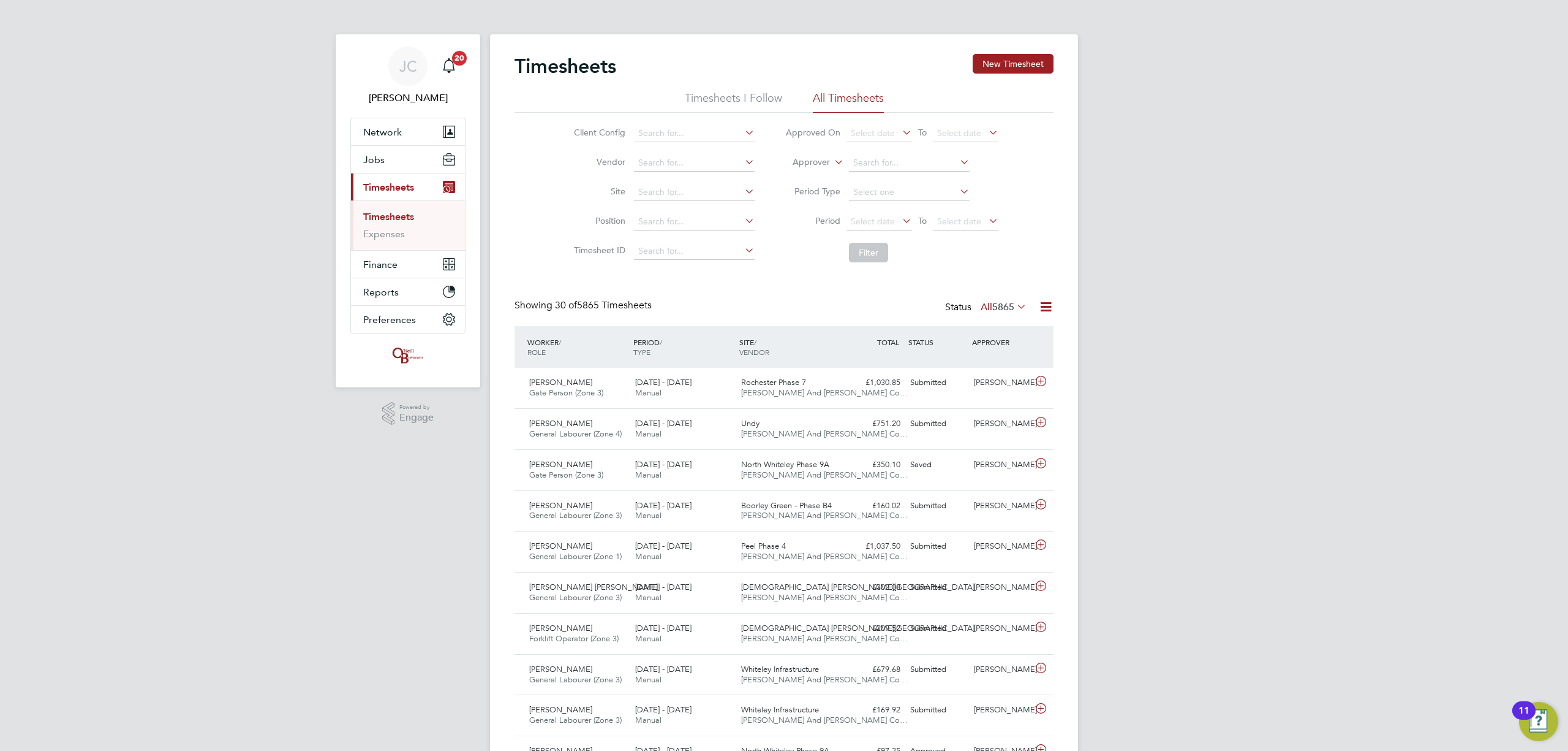
click at [393, 217] on link "Timesheets" at bounding box center [389, 217] width 51 height 12
click at [389, 236] on link "Expenses" at bounding box center [383, 234] width 42 height 12
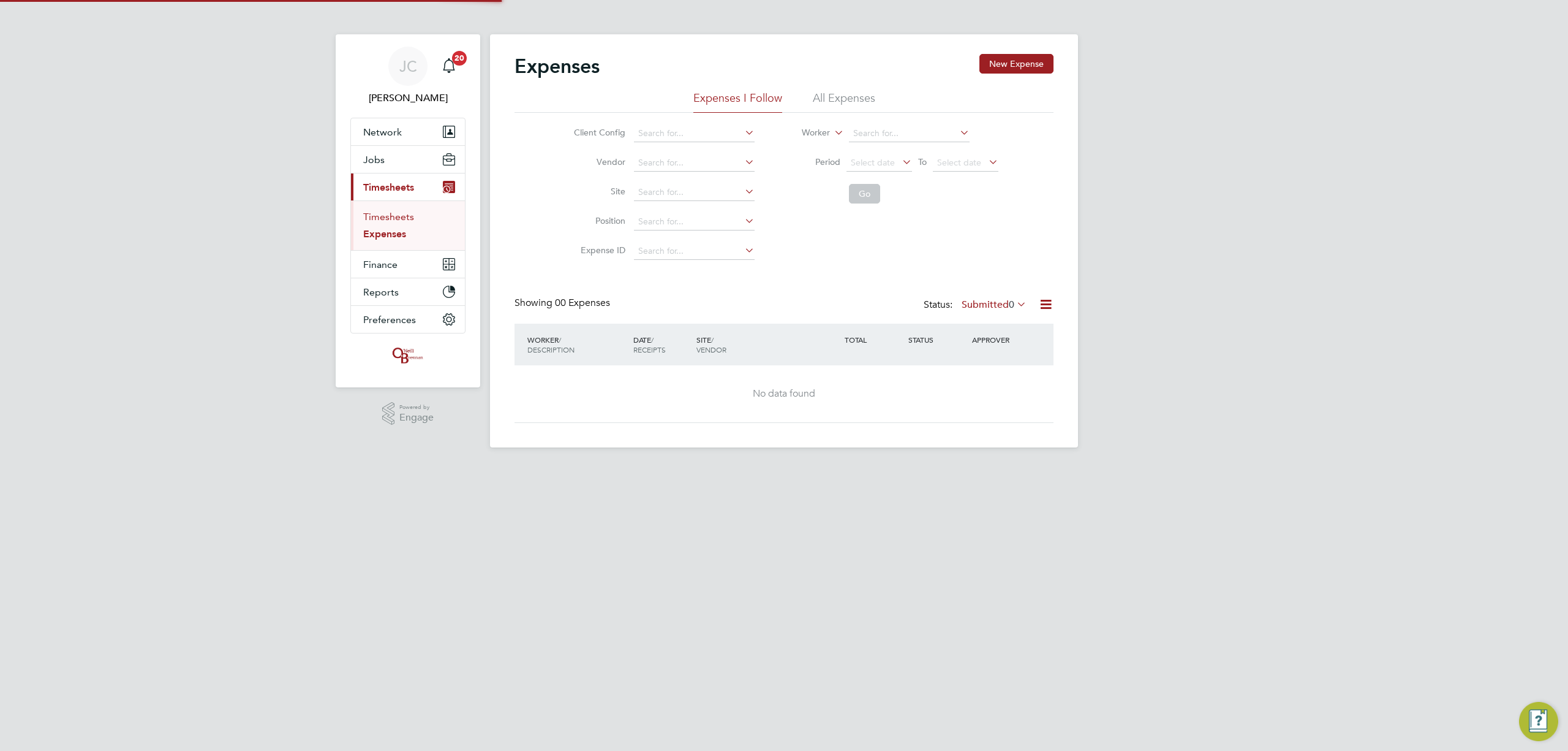
click at [386, 217] on link "Timesheets" at bounding box center [389, 217] width 51 height 12
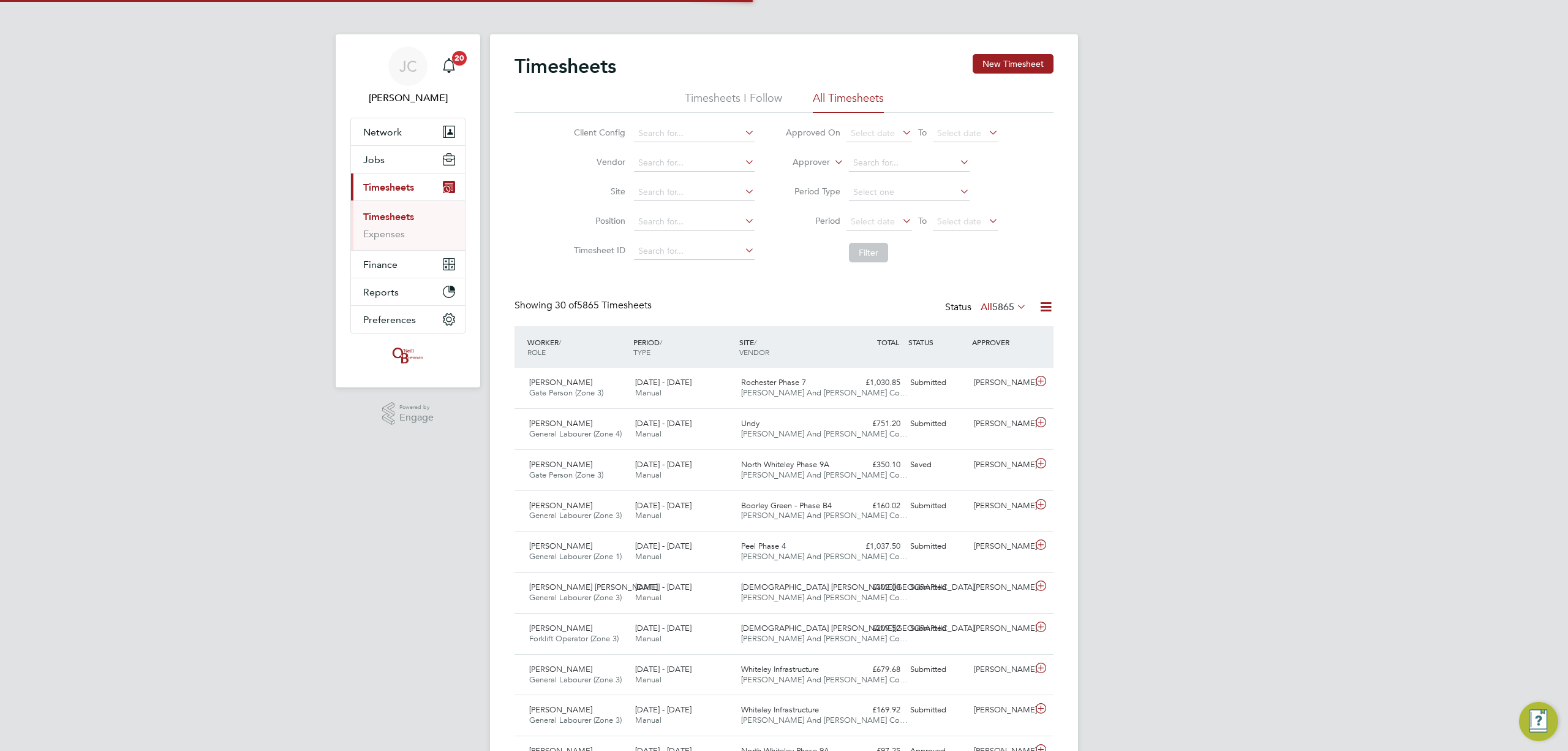
scroll to position [31, 107]
click at [698, 194] on input at bounding box center [694, 192] width 121 height 17
